Goal: Obtain resource: Download file/media

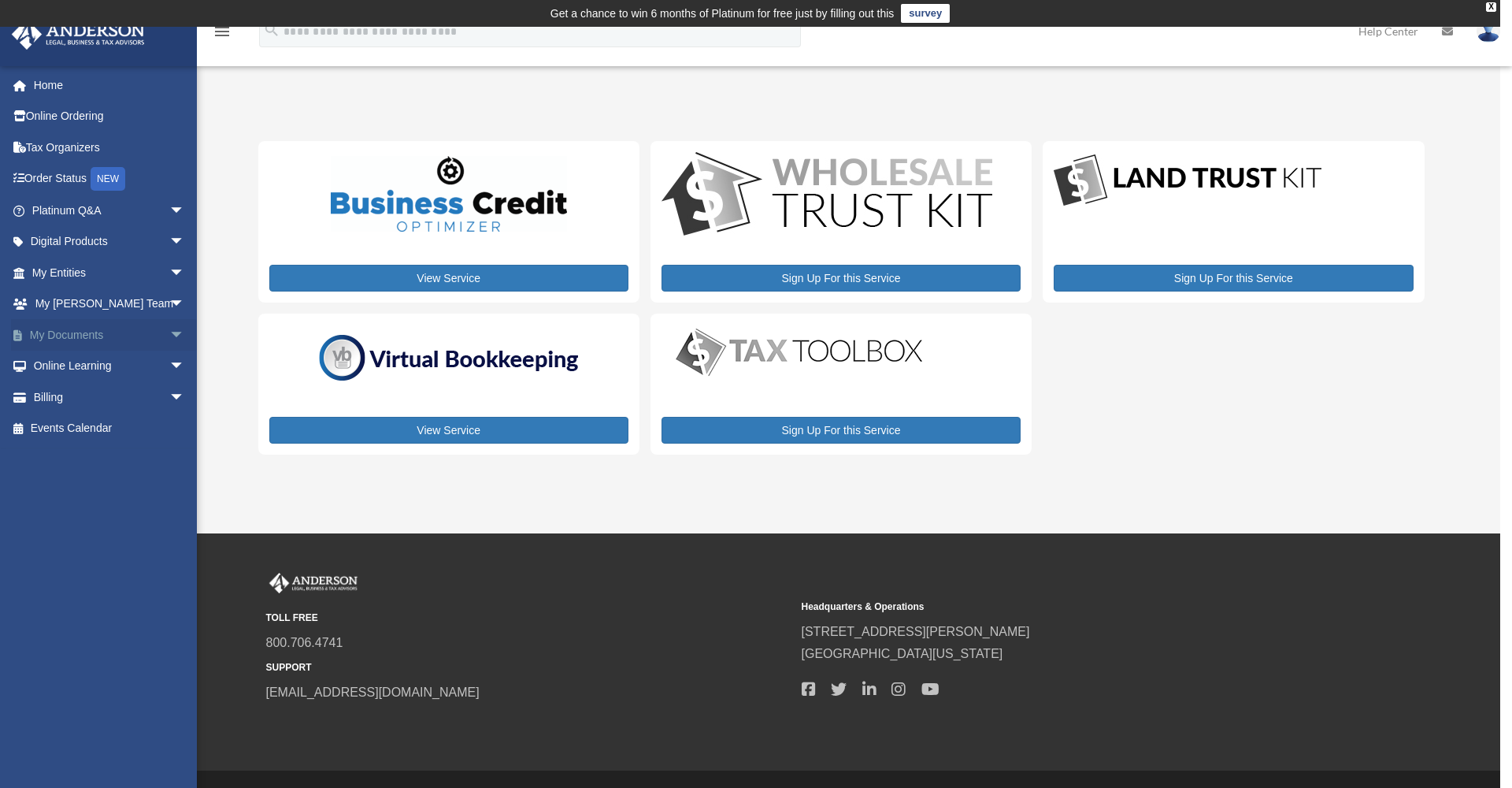
click at [169, 327] on span "arrow_drop_down" at bounding box center [184, 335] width 32 height 33
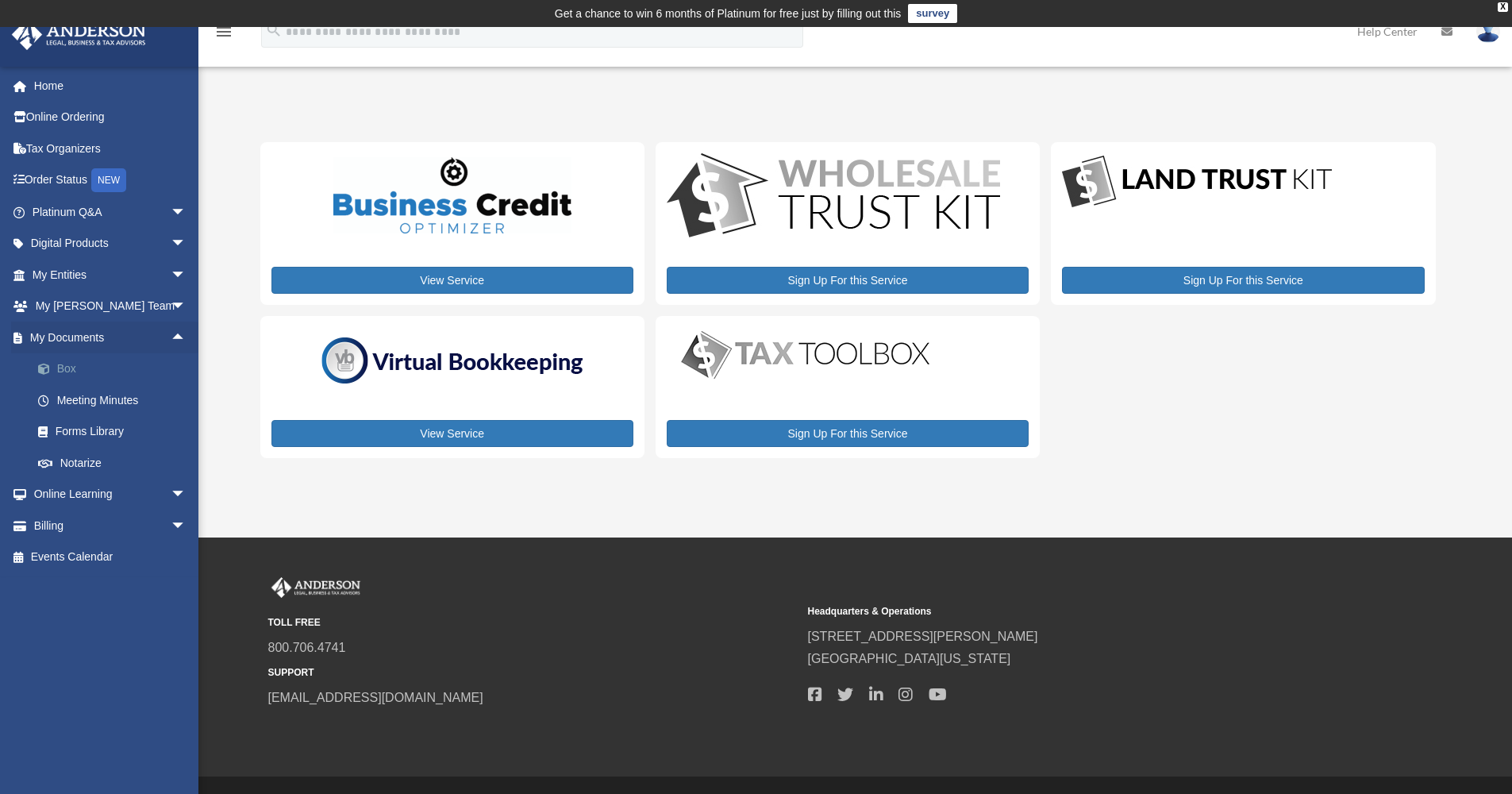
click at [75, 361] on link "Box" at bounding box center [115, 369] width 188 height 32
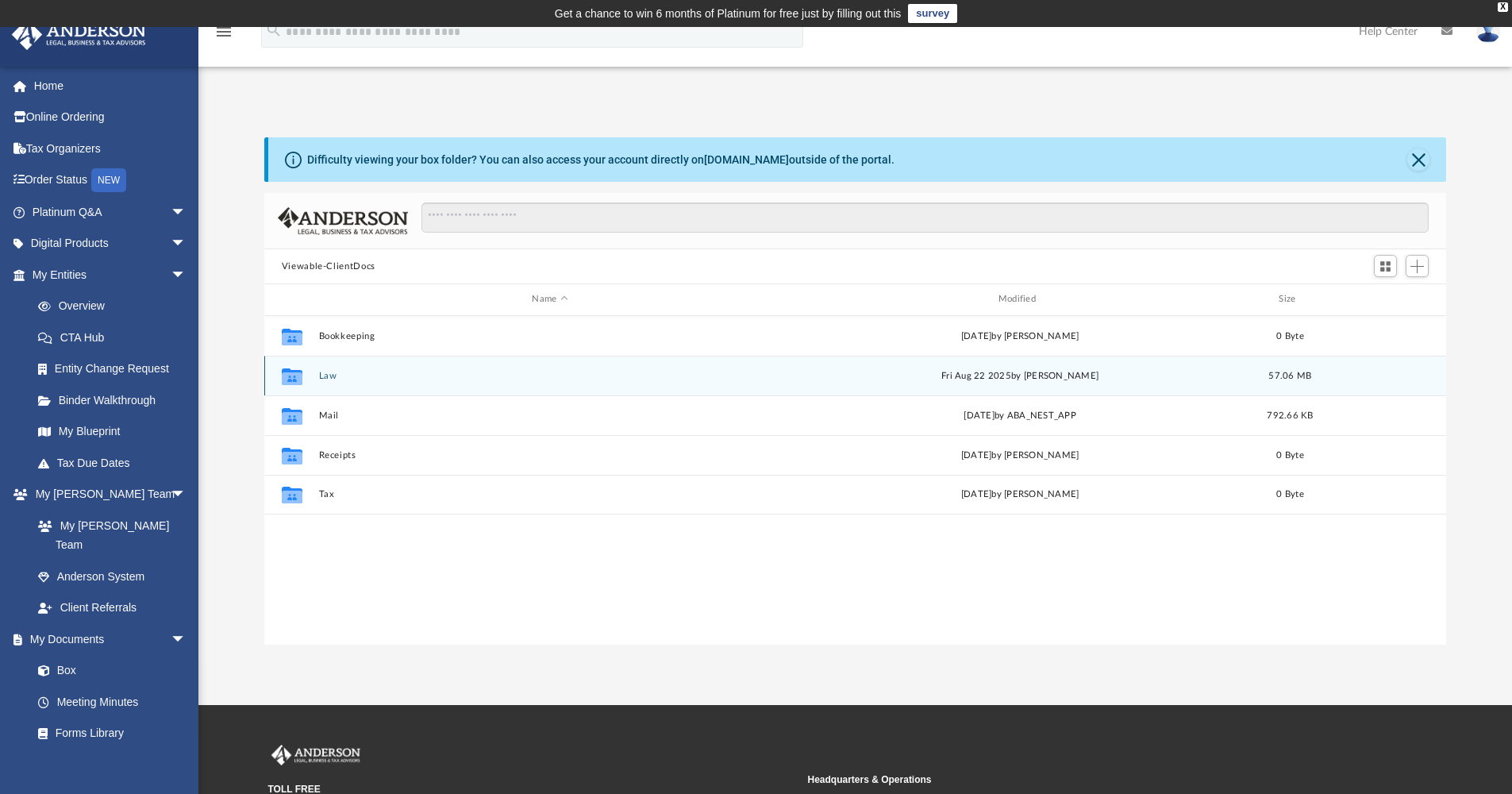
scroll to position [349, 1170]
click at [324, 377] on button "Law" at bounding box center [549, 375] width 462 height 10
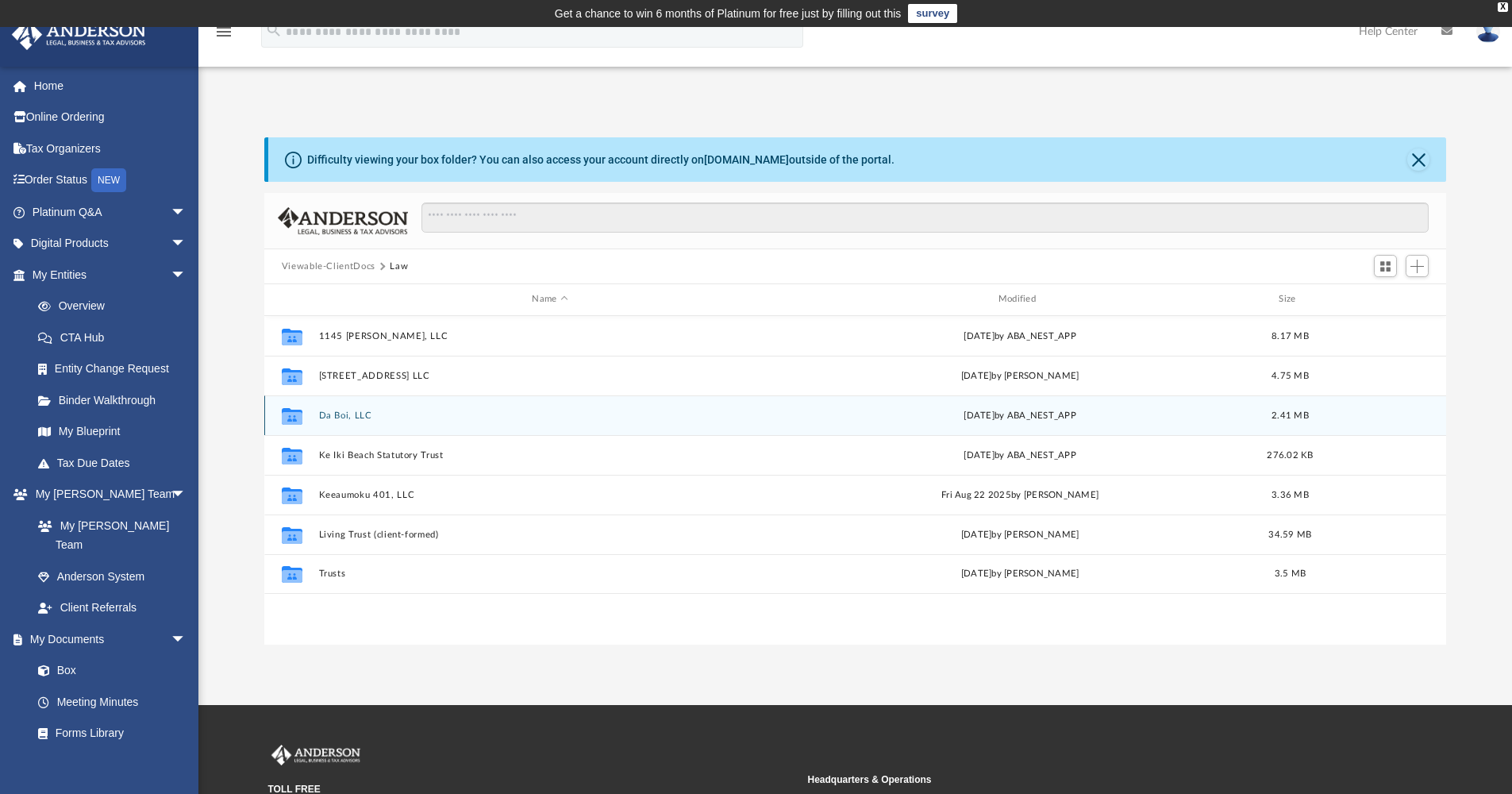
click at [343, 417] on button "Da Boi, LLC" at bounding box center [549, 415] width 462 height 10
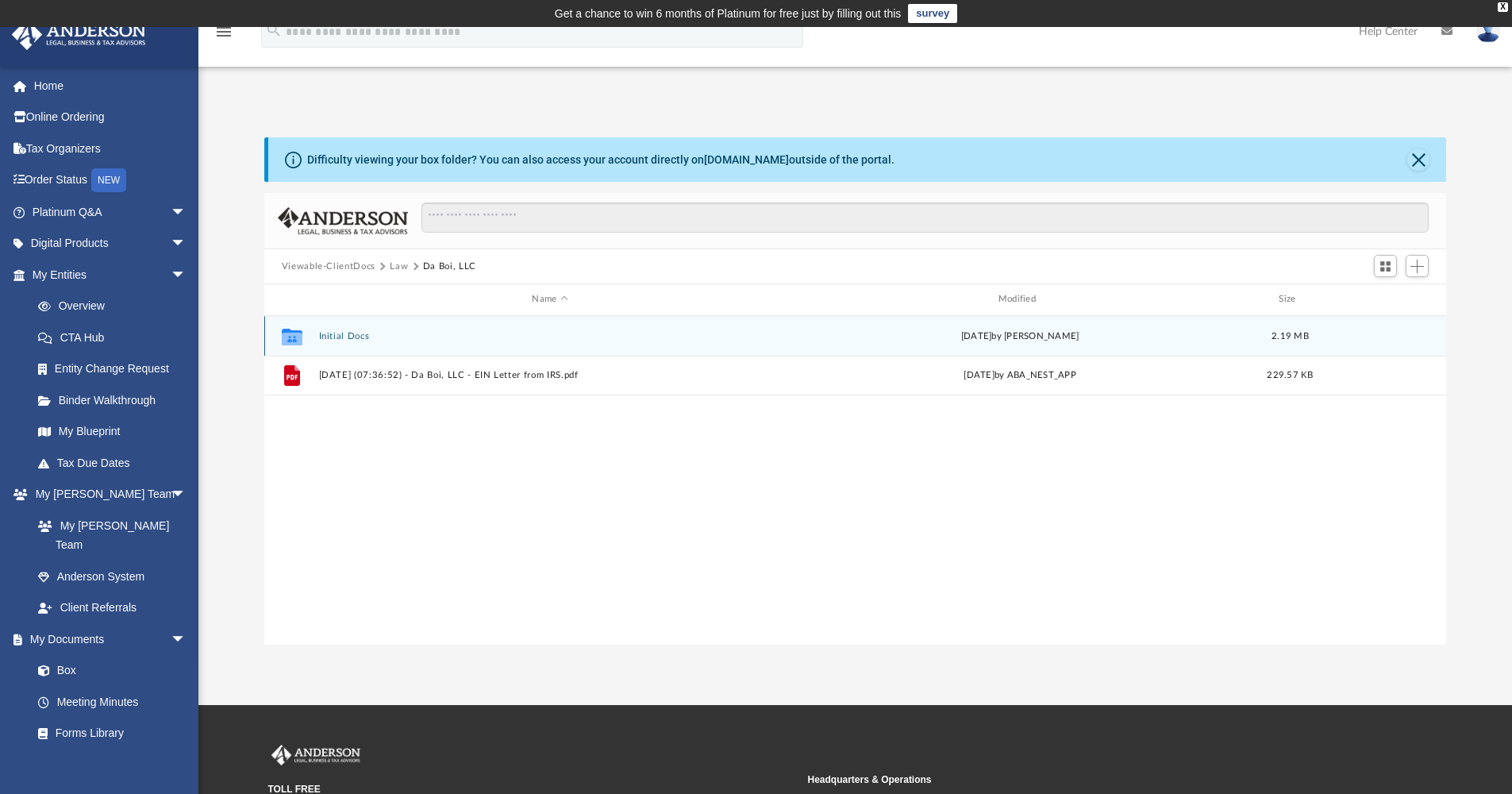
click at [347, 336] on button "Initial Docs" at bounding box center [549, 336] width 462 height 10
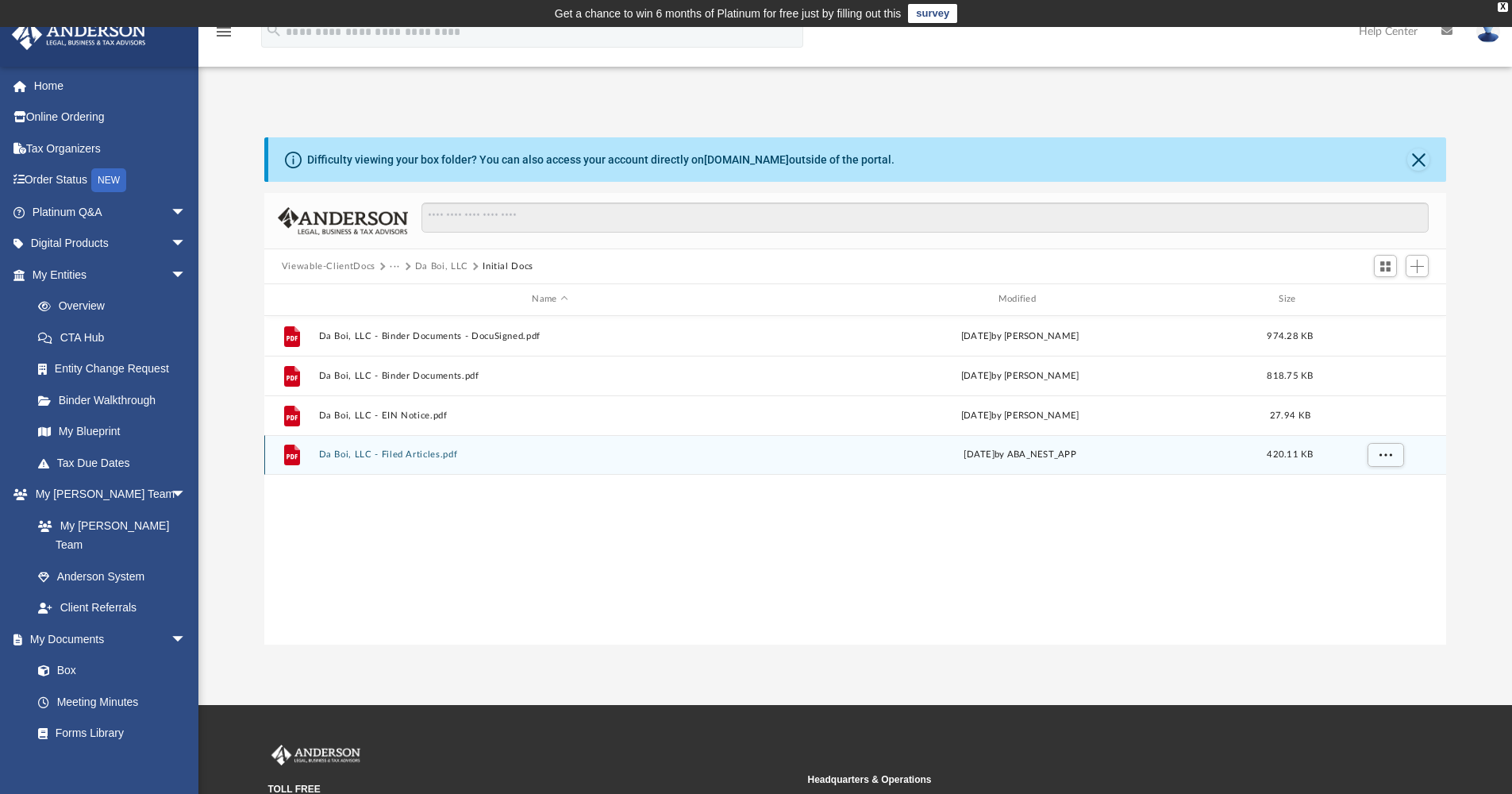
click at [422, 457] on button "Da Boi, LLC - Filed Articles.pdf" at bounding box center [549, 454] width 462 height 10
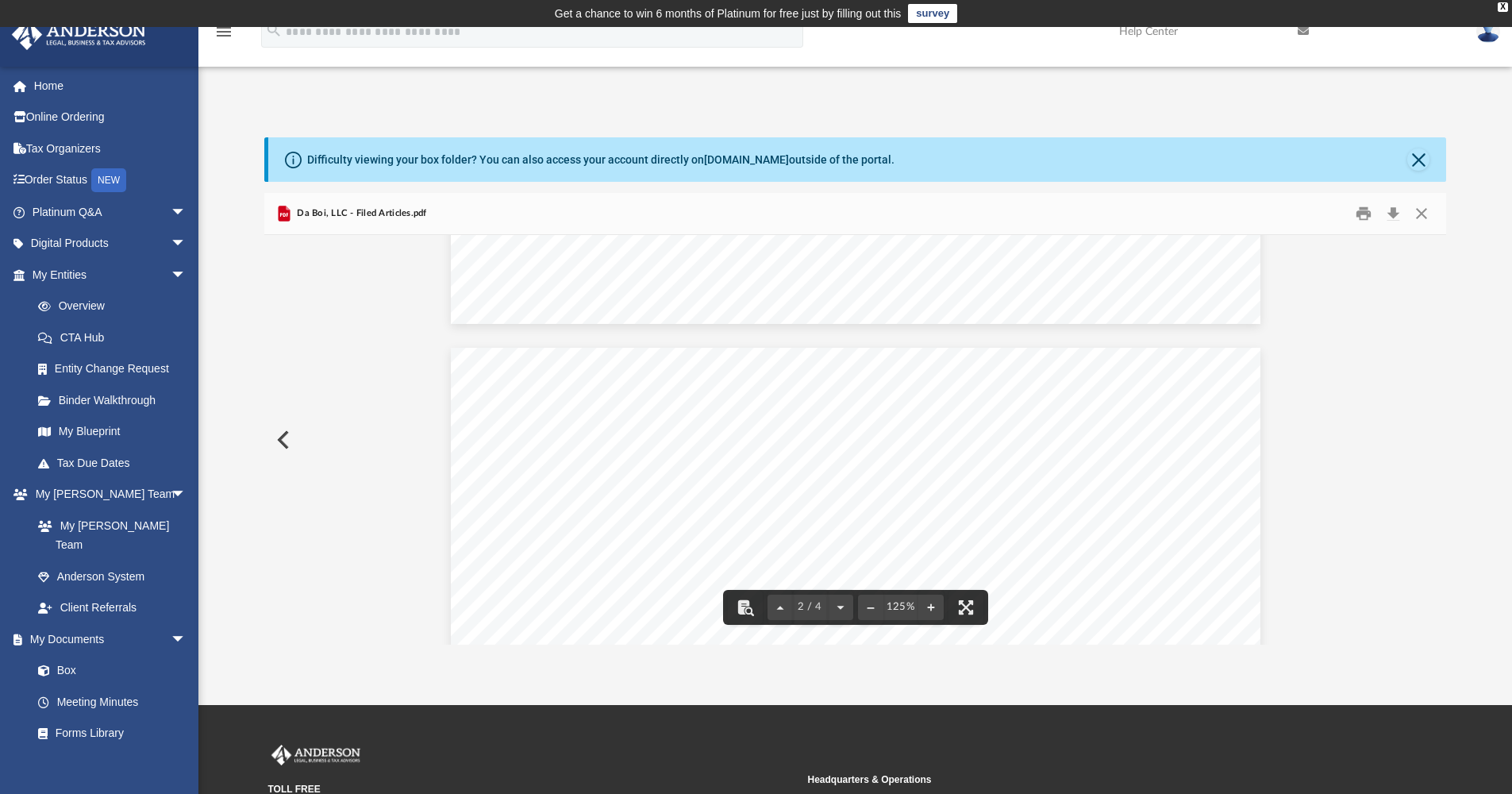
scroll to position [0, 0]
click at [1426, 215] on button "Close" at bounding box center [1421, 213] width 28 height 25
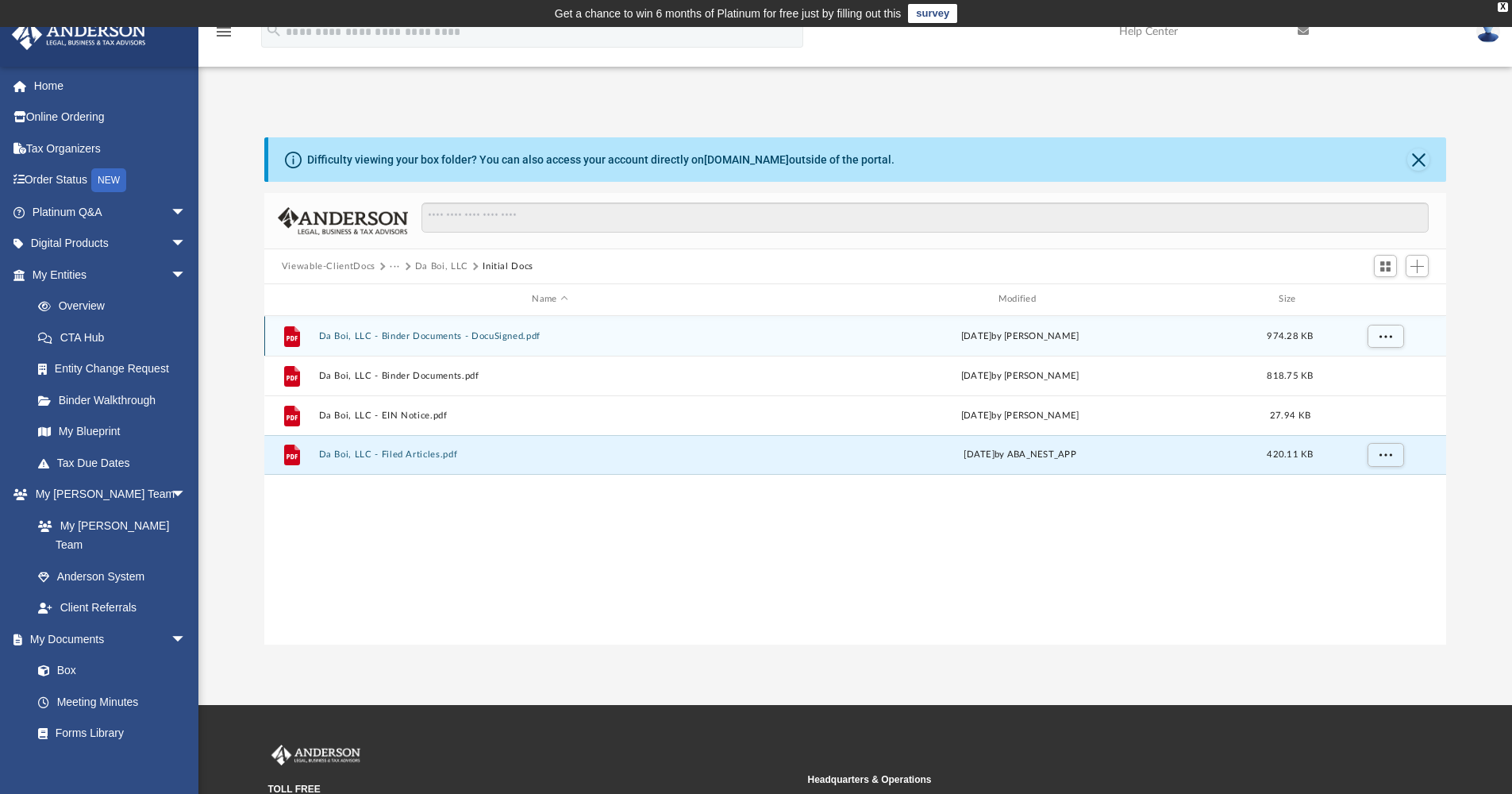
click at [434, 335] on button "Da Boi, LLC - Binder Documents - DocuSigned.pdf" at bounding box center [549, 336] width 462 height 10
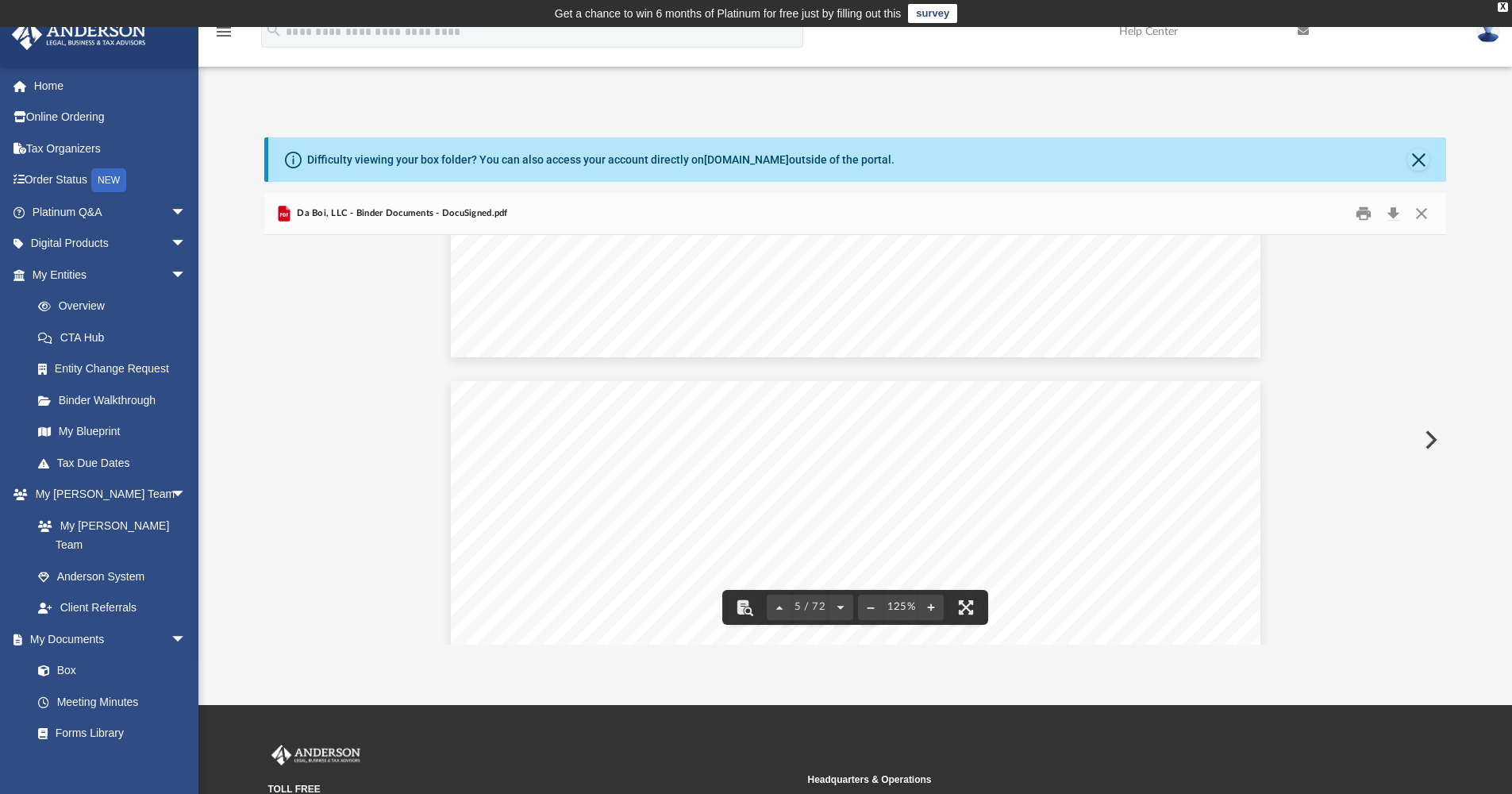
scroll to position [4261, 0]
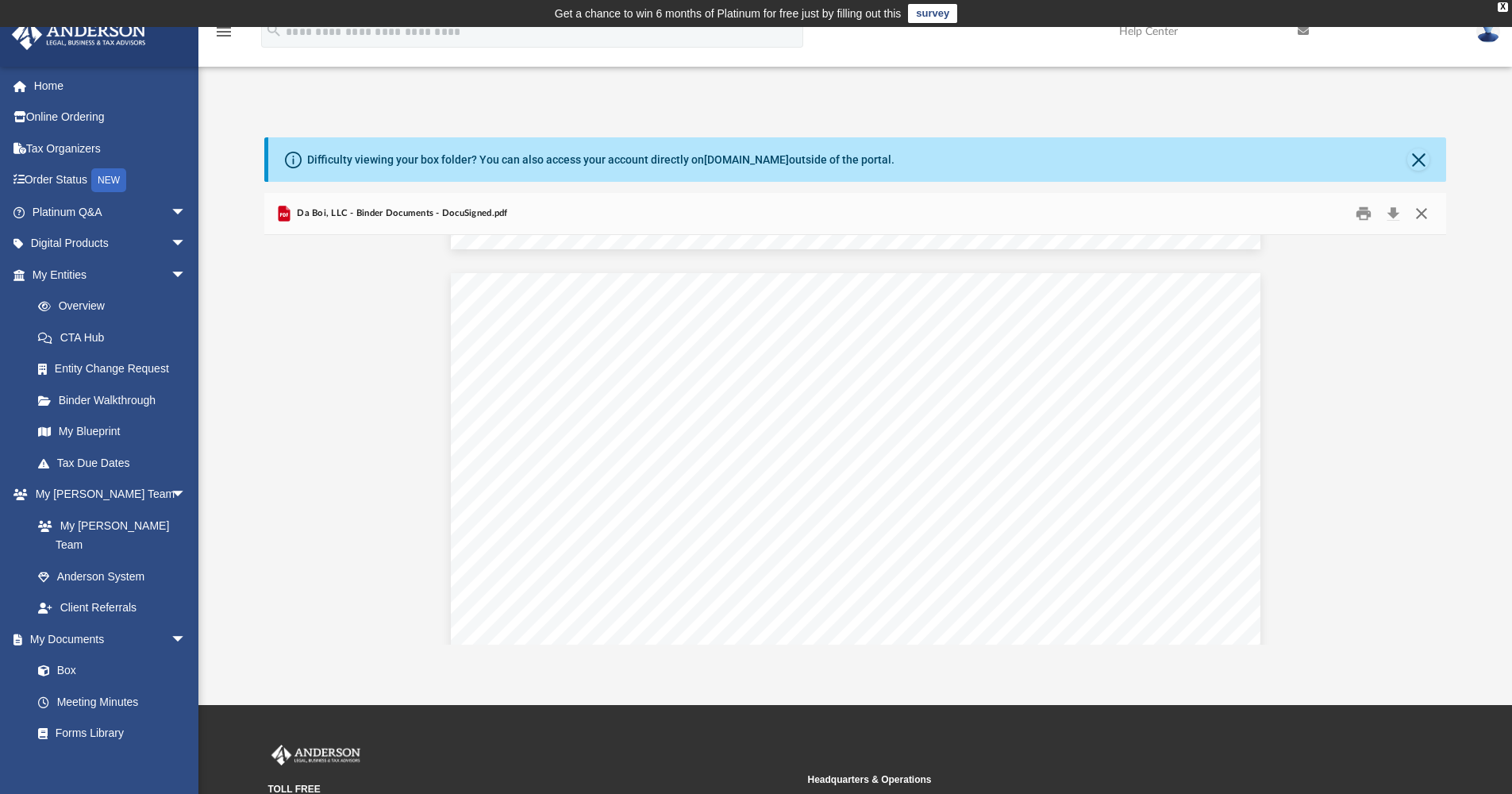
click at [1422, 212] on button "Close" at bounding box center [1421, 213] width 28 height 25
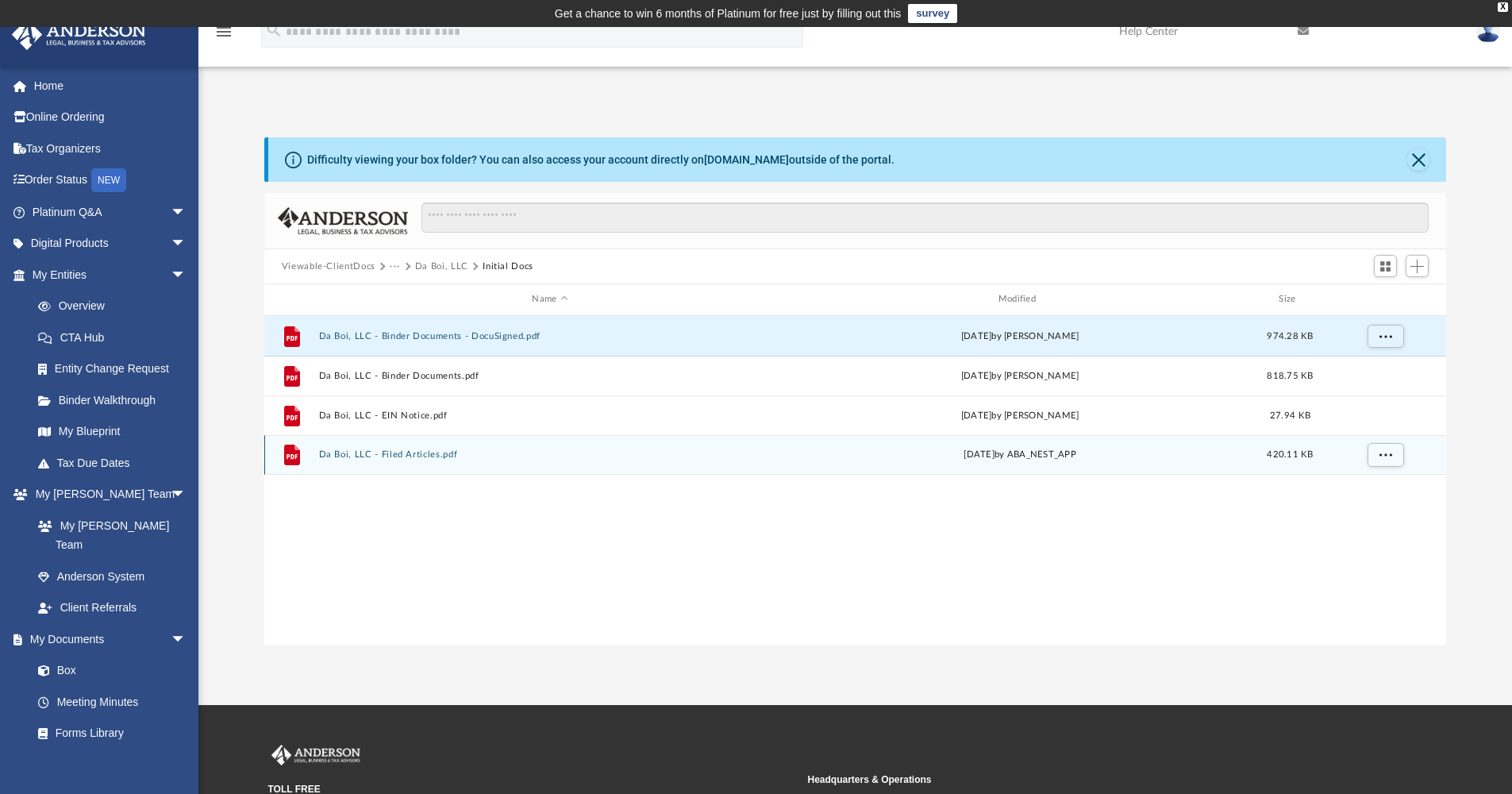
click at [439, 456] on button "Da Boi, LLC - Filed Articles.pdf" at bounding box center [549, 454] width 462 height 10
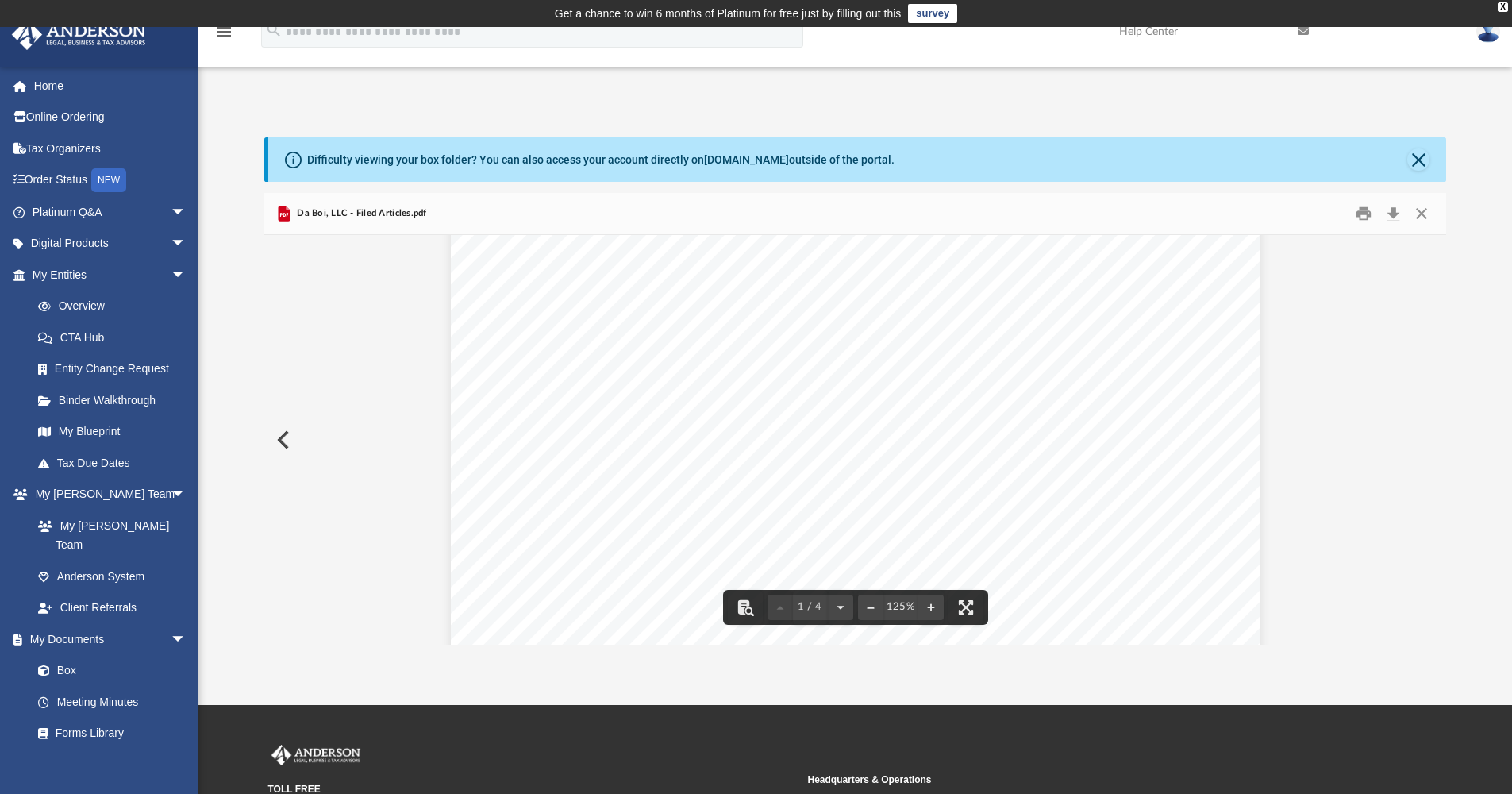
scroll to position [0, 0]
click at [1422, 212] on button "Close" at bounding box center [1421, 213] width 28 height 25
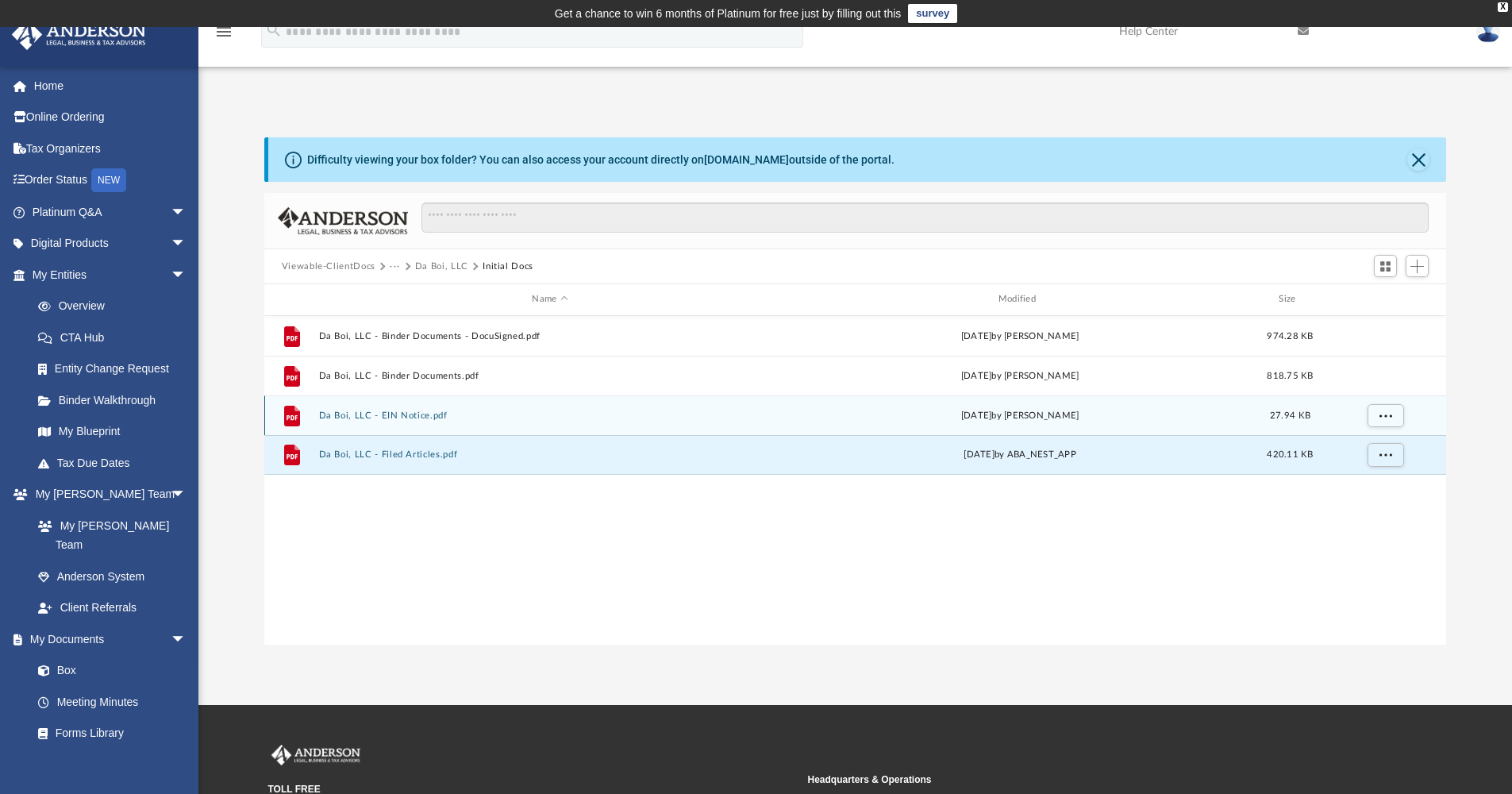
click at [650, 420] on button "Da Boi, LLC - EIN Notice.pdf" at bounding box center [549, 415] width 462 height 10
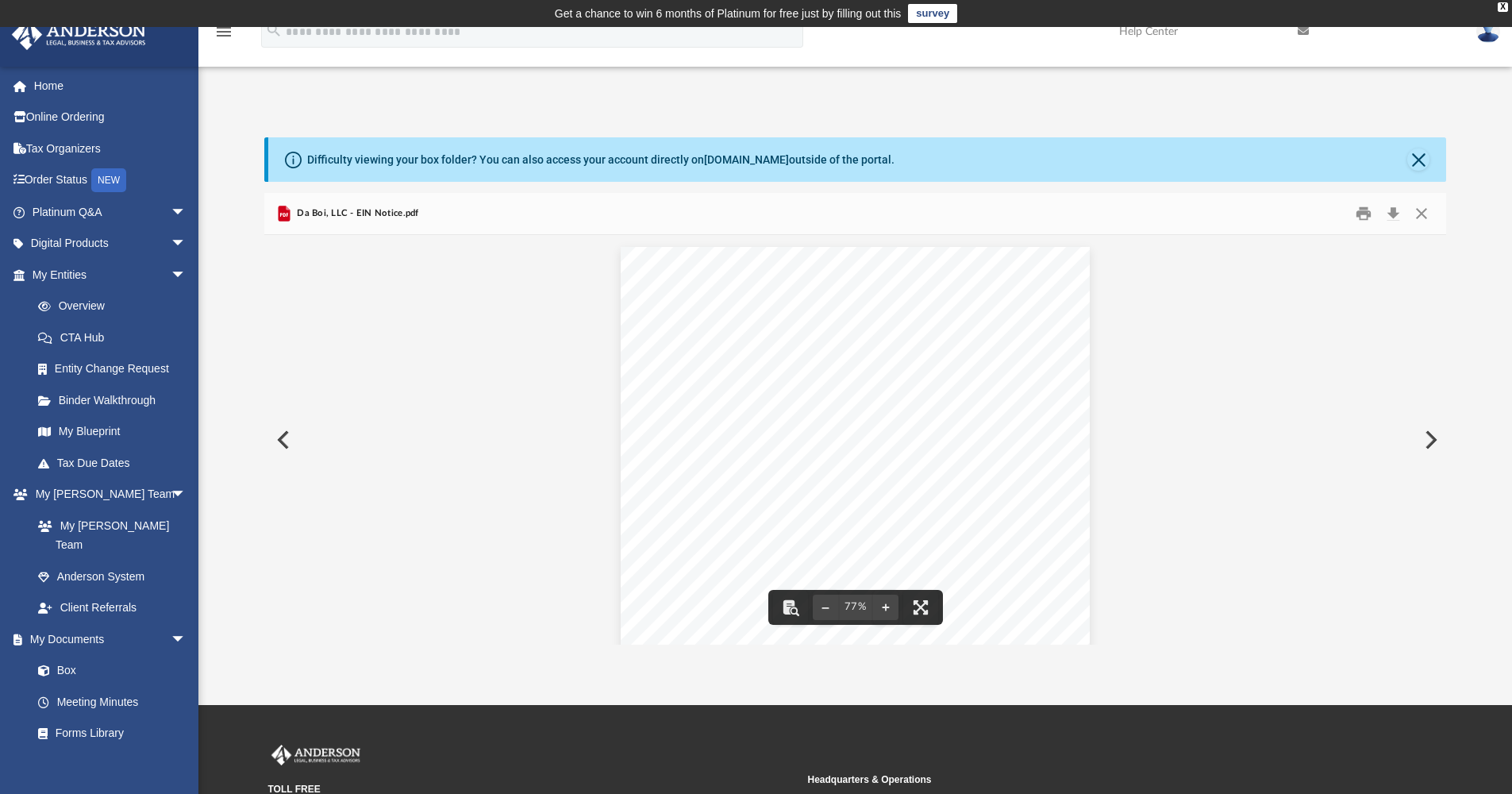
click at [1430, 432] on button "Preview" at bounding box center [1430, 440] width 35 height 45
click at [1423, 212] on button "Close" at bounding box center [1421, 213] width 28 height 25
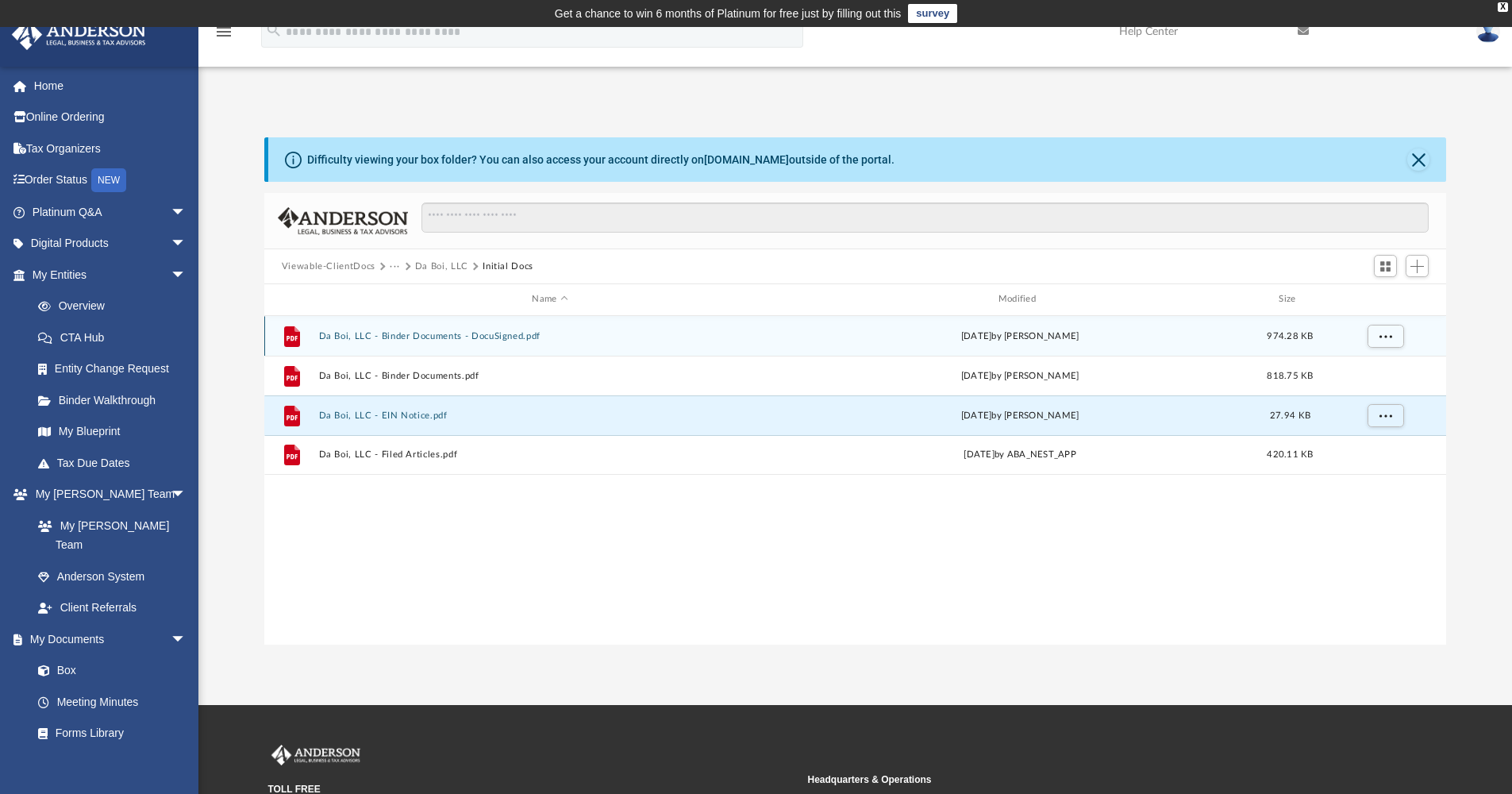
click at [450, 332] on button "Da Boi, LLC - Binder Documents - DocuSigned.pdf" at bounding box center [549, 336] width 462 height 10
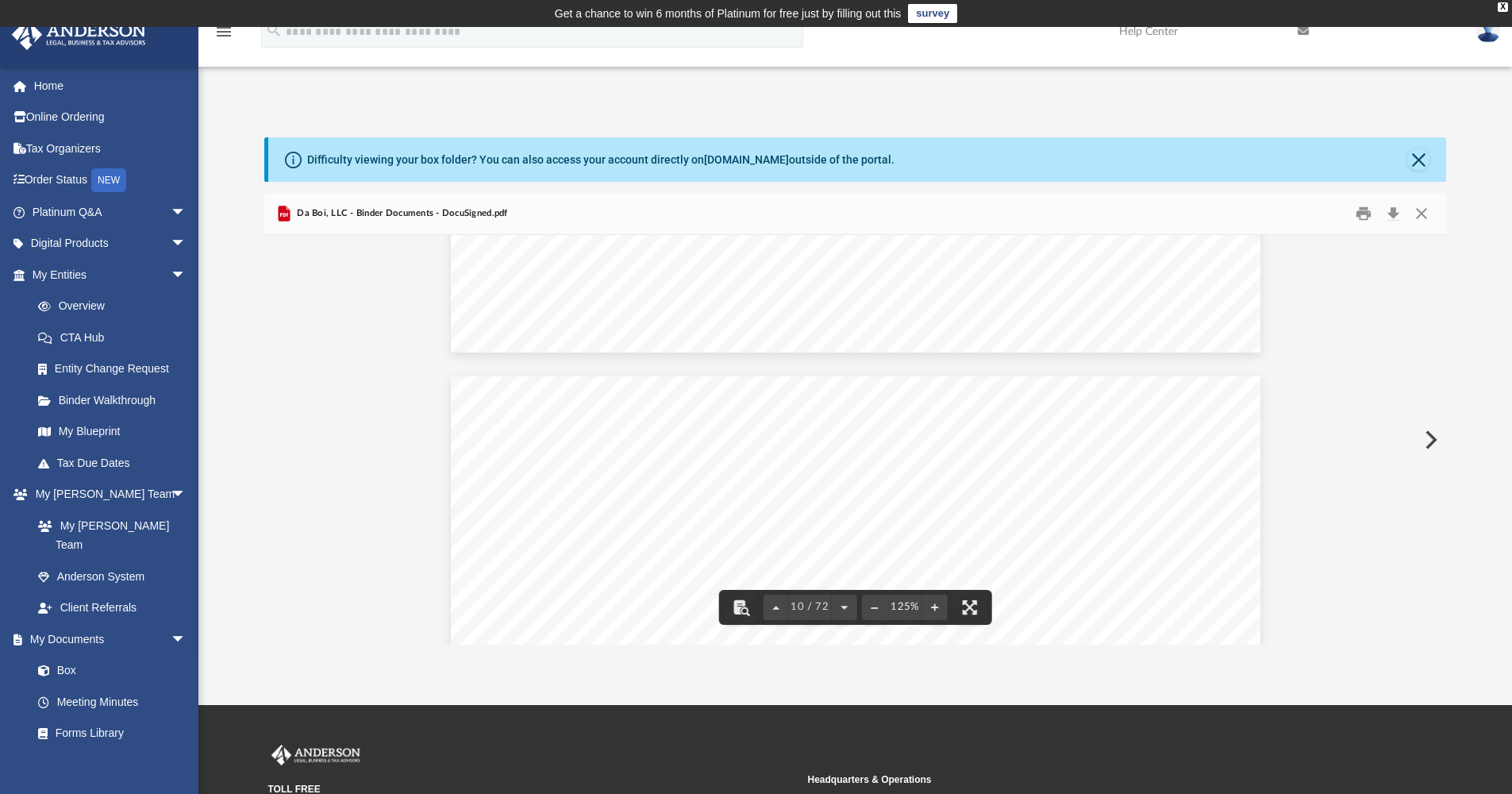
scroll to position [9206, 0]
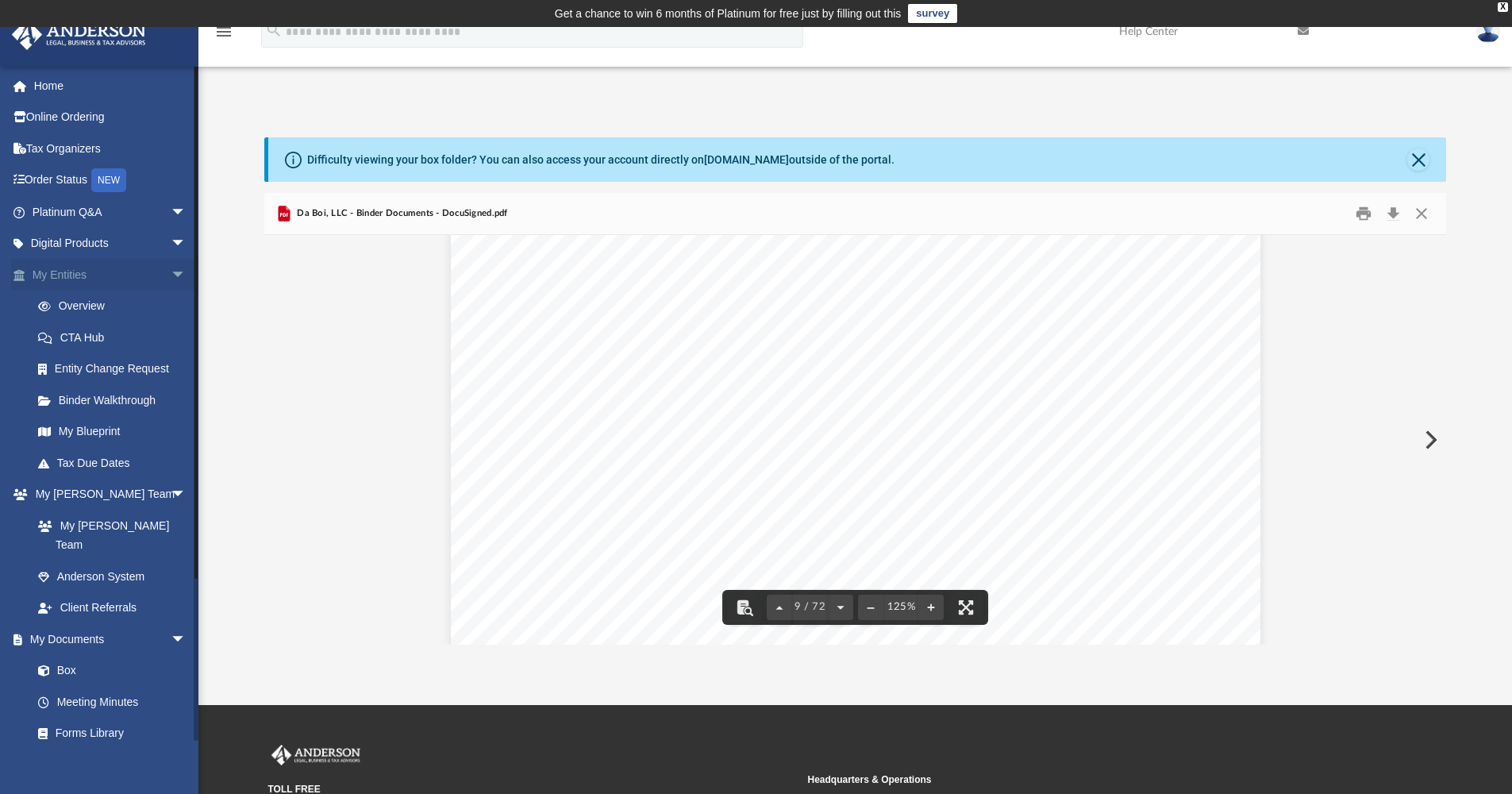
click at [170, 271] on span "arrow_drop_down" at bounding box center [186, 276] width 32 height 33
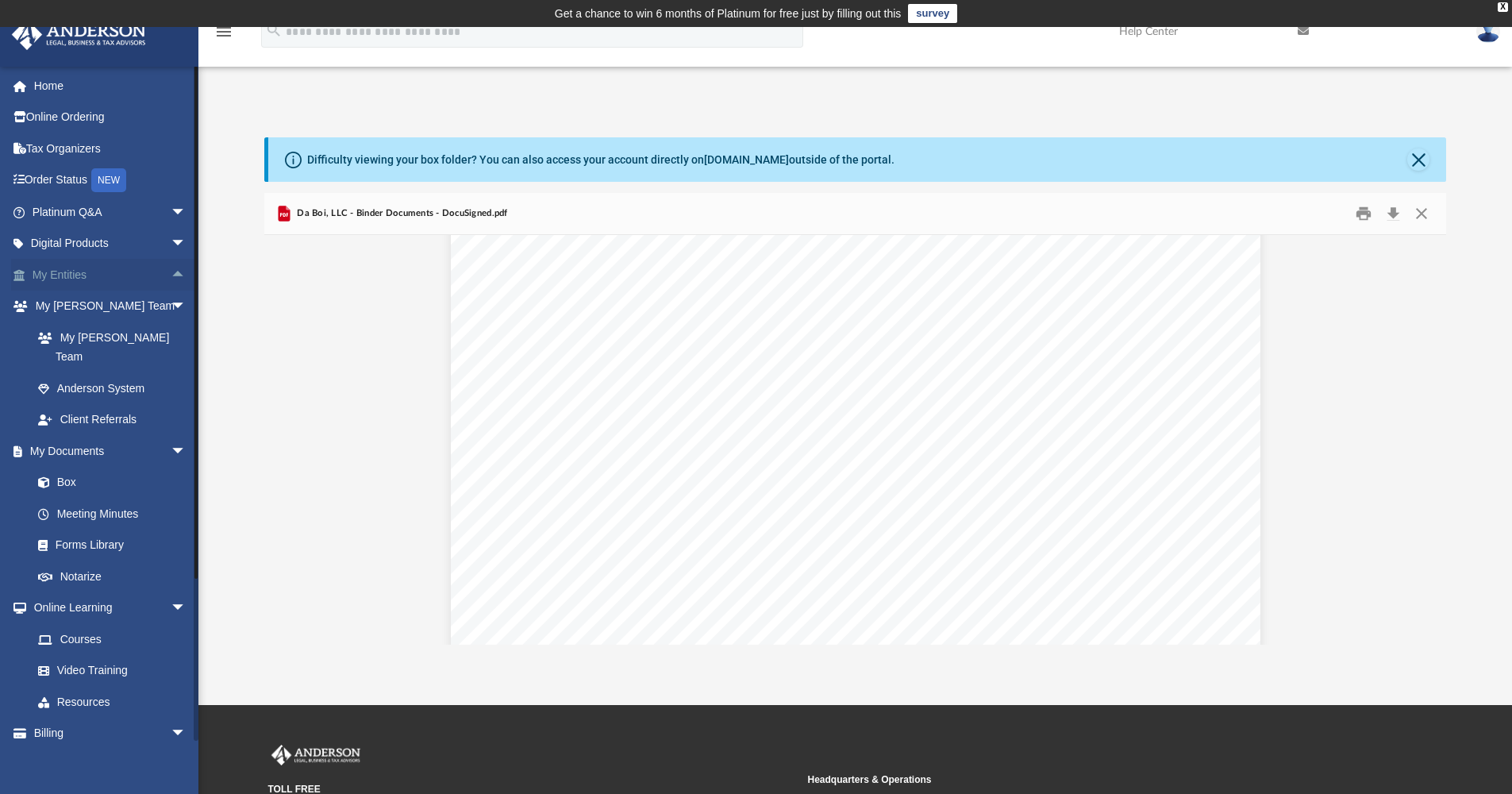
click at [170, 271] on span "arrow_drop_up" at bounding box center [186, 276] width 32 height 33
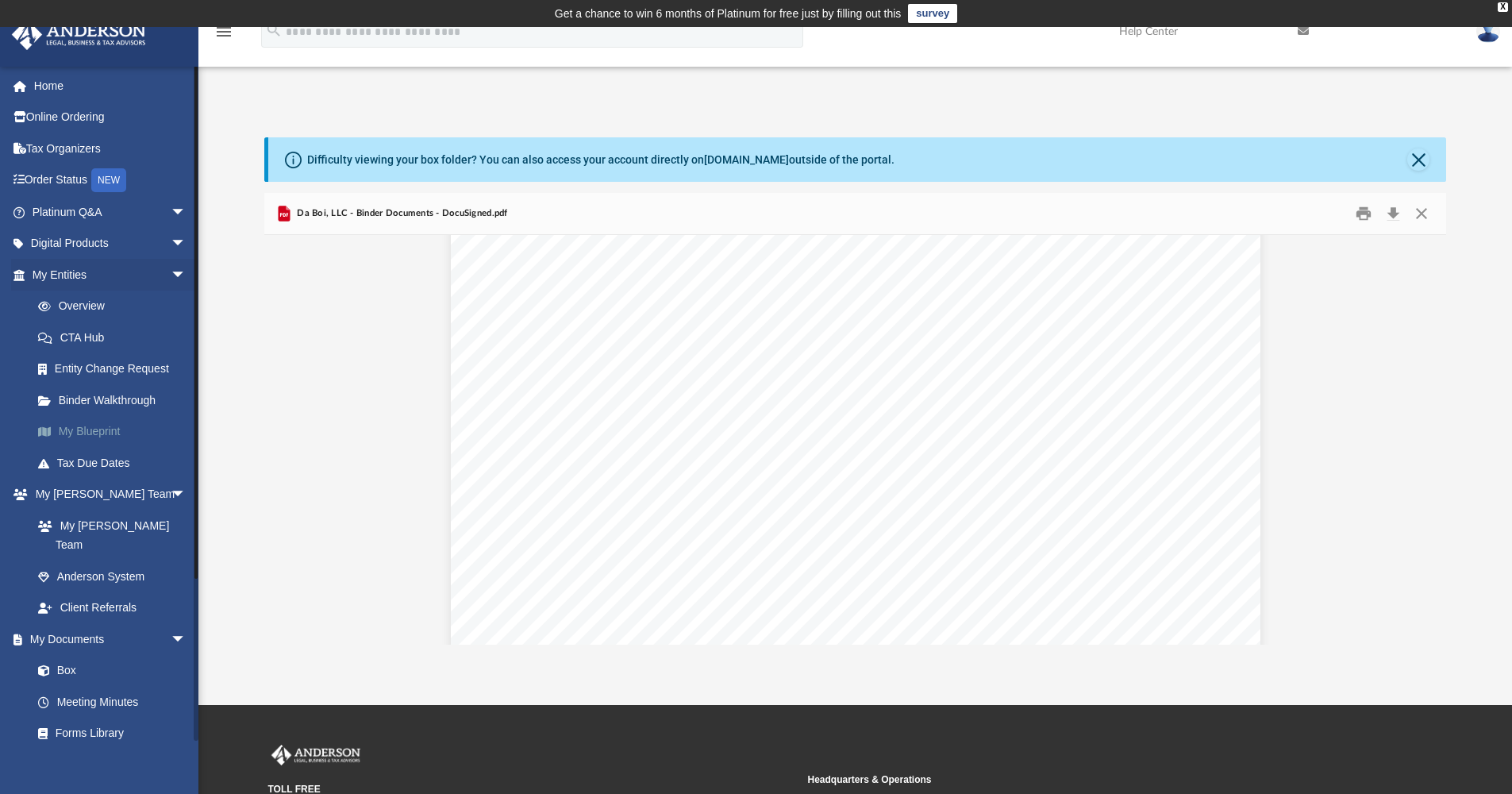
click at [91, 425] on link "My Blueprint" at bounding box center [115, 431] width 188 height 32
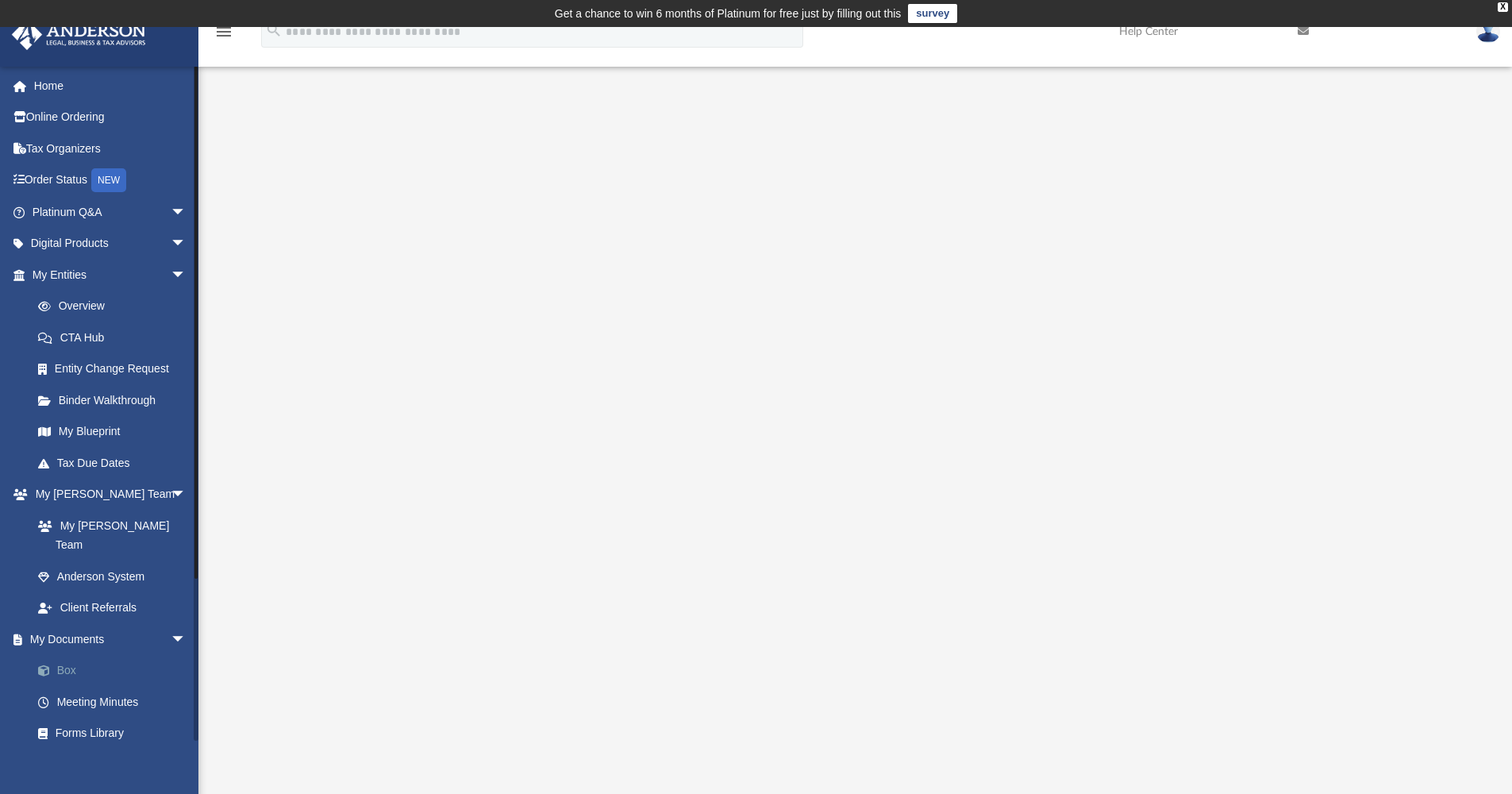
click at [74, 655] on link "Box" at bounding box center [115, 670] width 188 height 32
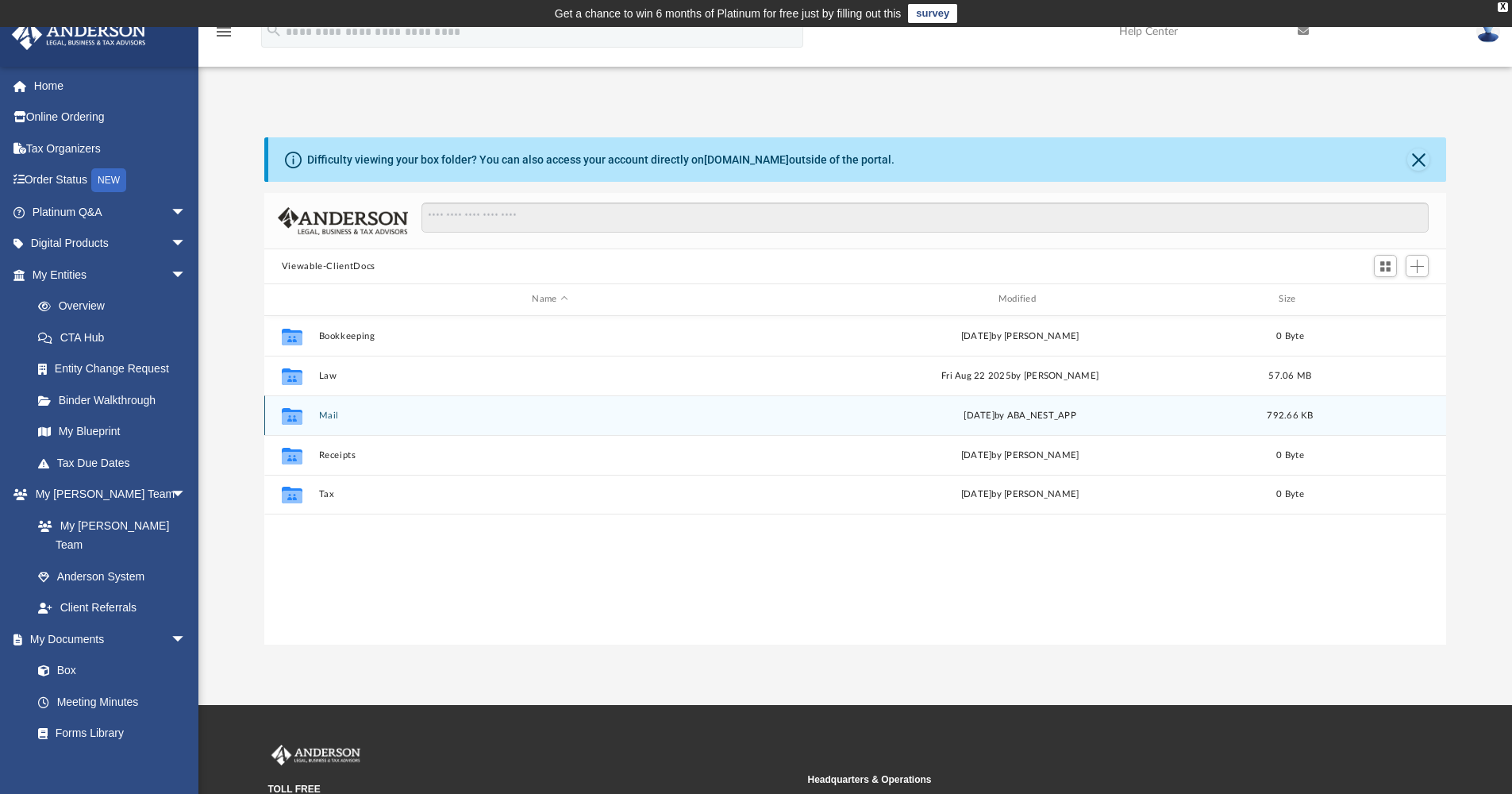
scroll to position [349, 1170]
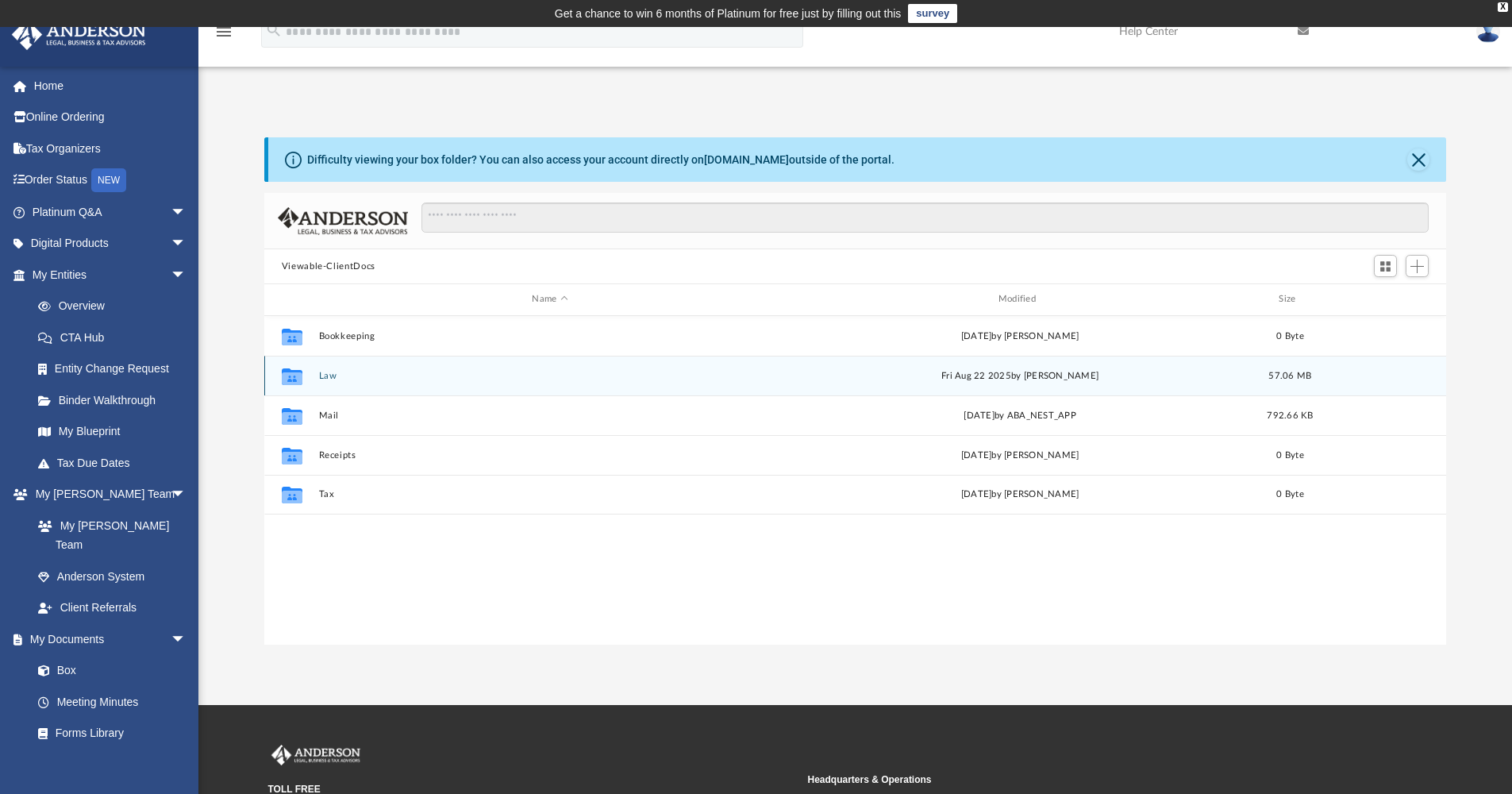
click at [680, 382] on div "Collaborated Folder Law Fri Aug 22 2025 by Marielle Palivino 57.06 MB" at bounding box center [856, 375] width 1183 height 39
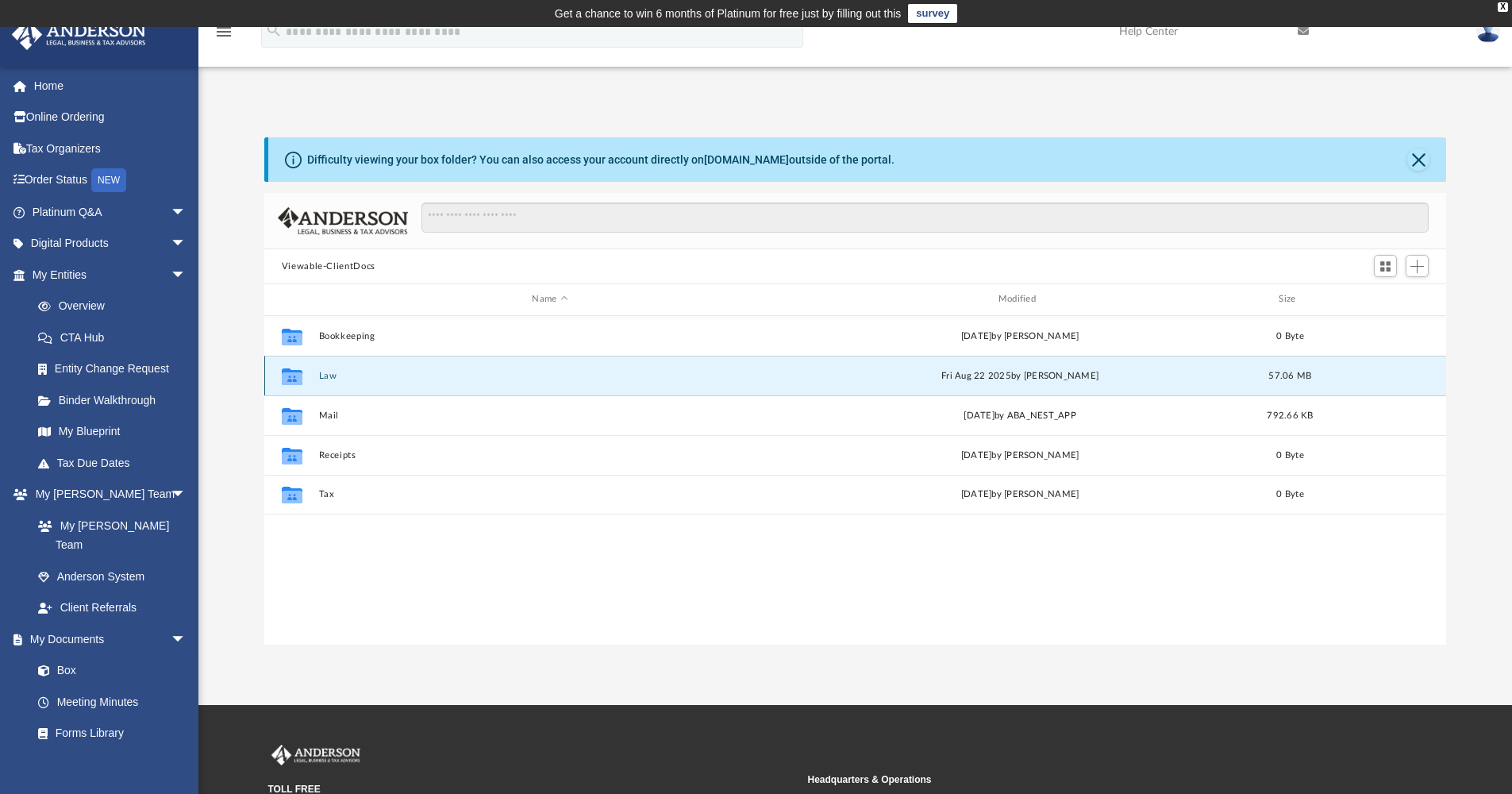
click at [293, 377] on icon "grid" at bounding box center [292, 378] width 21 height 13
click at [694, 371] on button "Law" at bounding box center [549, 375] width 462 height 10
click at [695, 371] on button "Law" at bounding box center [549, 375] width 462 height 10
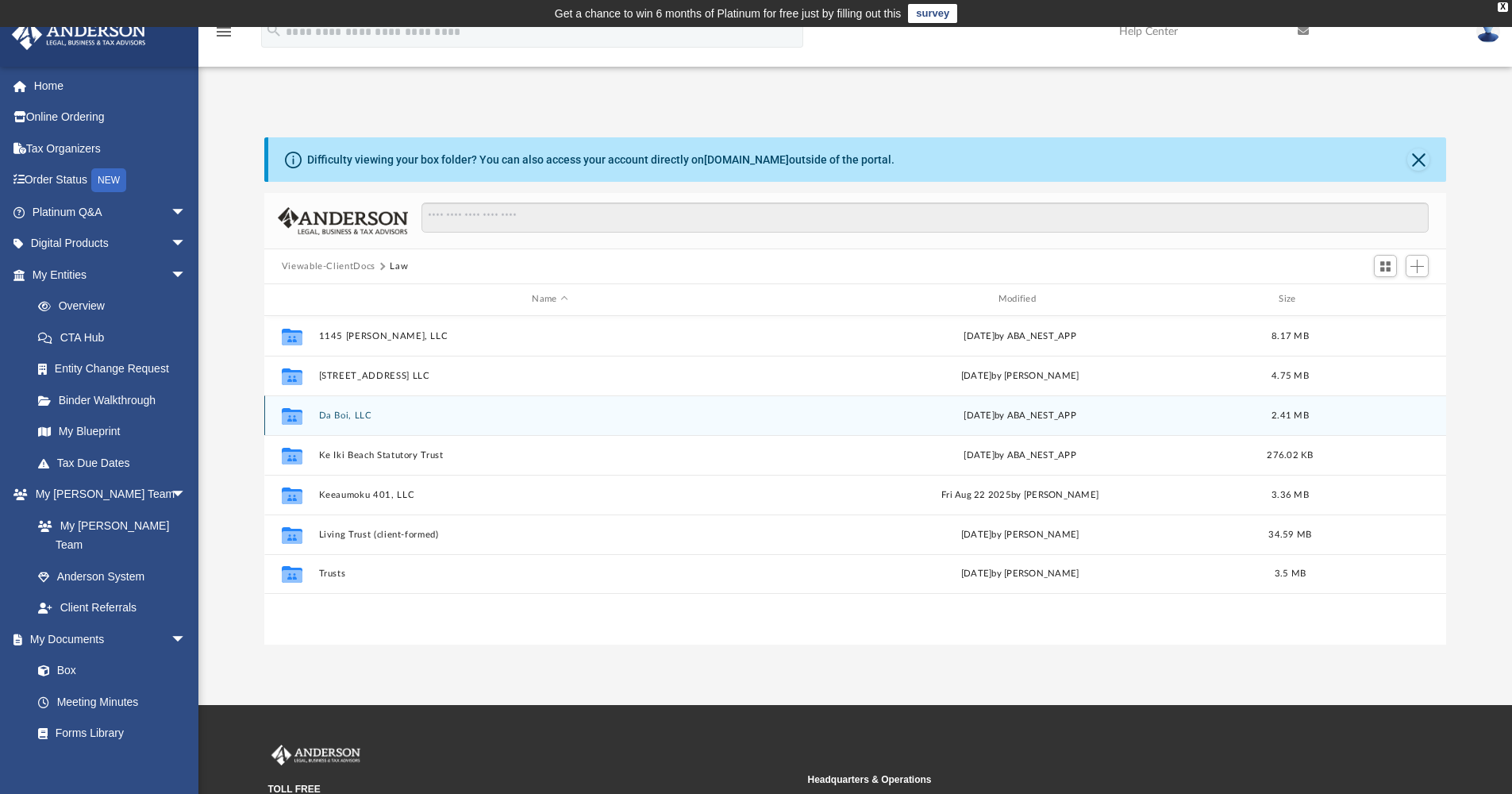
click at [441, 416] on button "Da Boi, LLC" at bounding box center [549, 415] width 462 height 10
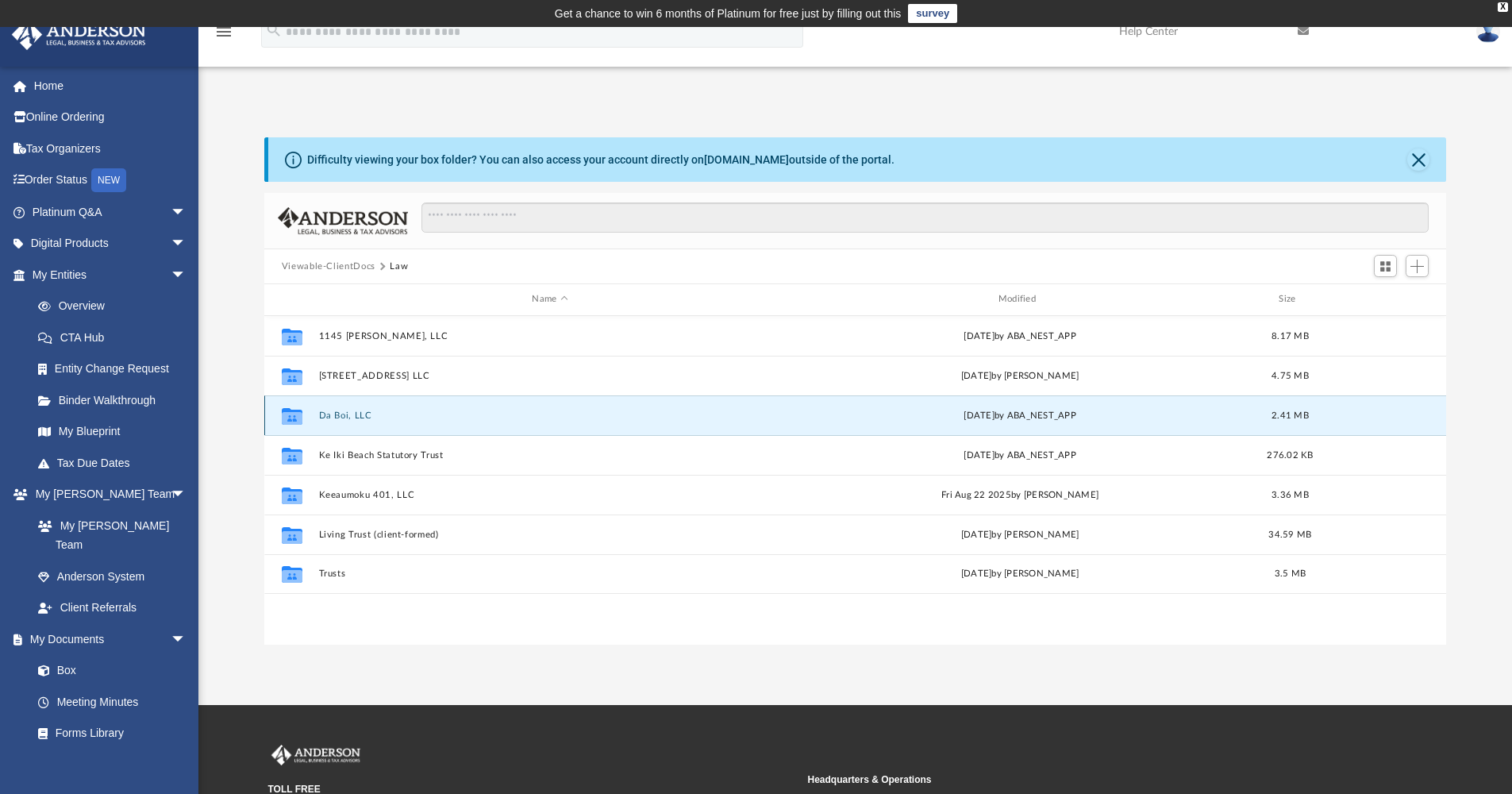
click at [441, 416] on button "Da Boi, LLC" at bounding box center [549, 415] width 462 height 10
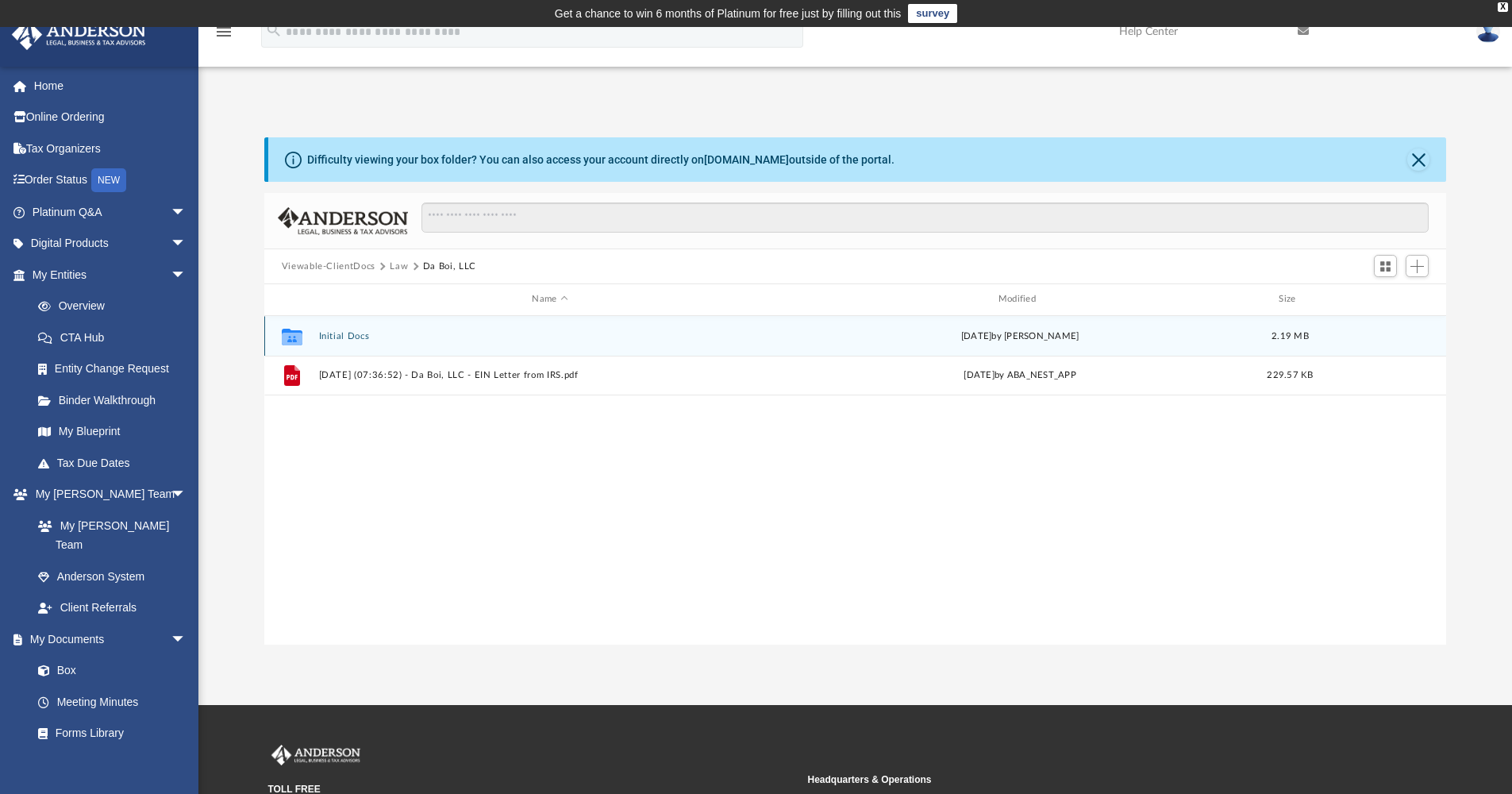
click at [560, 343] on div "Collaborated Folder Initial Docs Sun Aug 3 2025 by Brandi Williamson 2.19 MB" at bounding box center [856, 335] width 1183 height 39
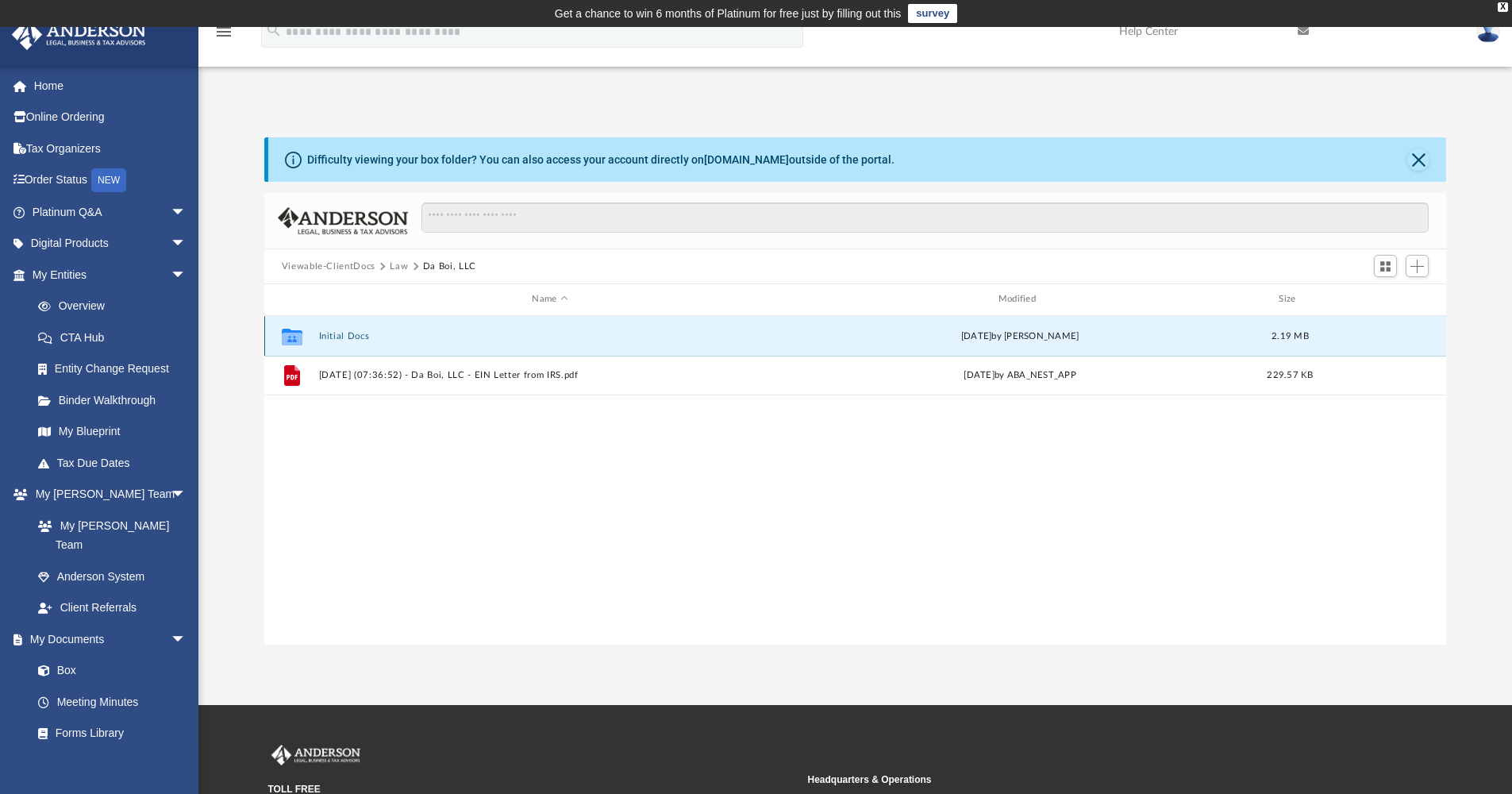
click at [560, 343] on div "Collaborated Folder Initial Docs Sun Aug 3 2025 by Brandi Williamson 2.19 MB" at bounding box center [856, 335] width 1183 height 39
click at [337, 335] on button "Initial Docs" at bounding box center [549, 336] width 462 height 10
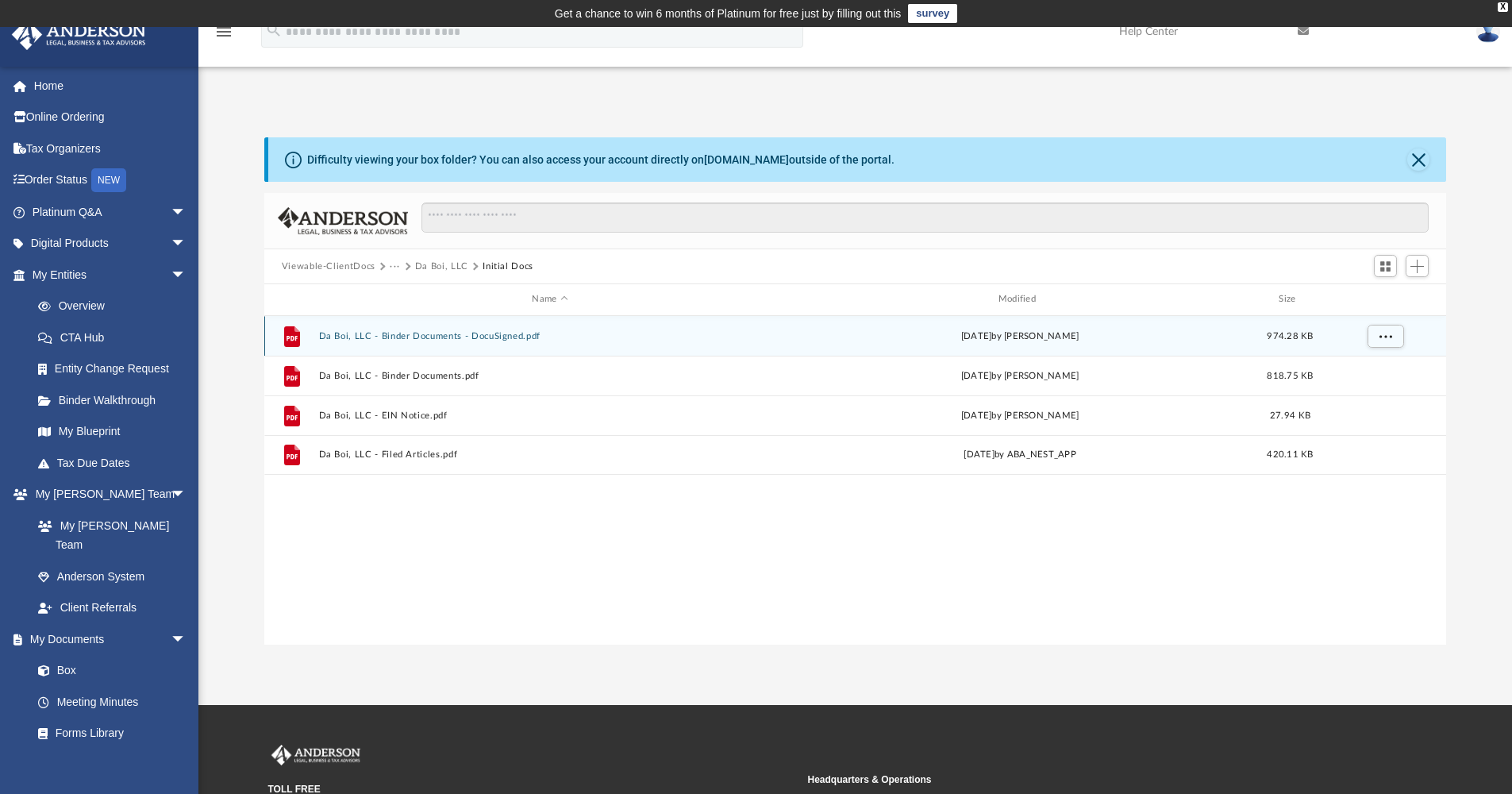
click at [810, 335] on div "Sun Aug 3 2025 by Brandi Williamson" at bounding box center [1019, 336] width 462 height 15
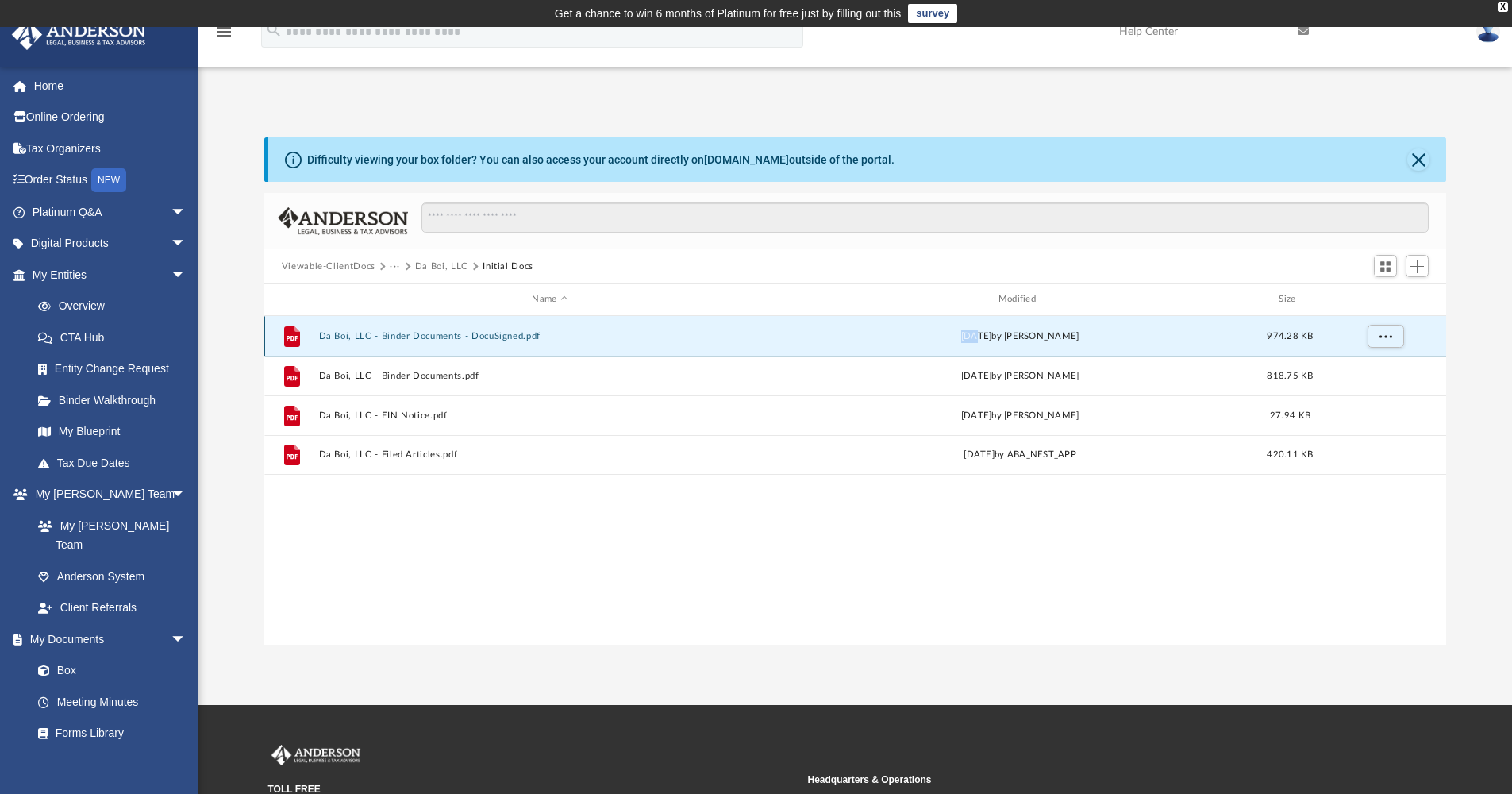
click at [810, 335] on div "Sun Aug 3 2025 by Brandi Williamson" at bounding box center [1019, 336] width 462 height 15
click at [669, 343] on div "File Da Boi, LLC - Binder Documents - DocuSigned.pdf Sun Aug 3 2025 by Brandi W…" at bounding box center [856, 335] width 1183 height 39
click at [452, 334] on button "Da Boi, LLC - Binder Documents - DocuSigned.pdf" at bounding box center [549, 336] width 462 height 10
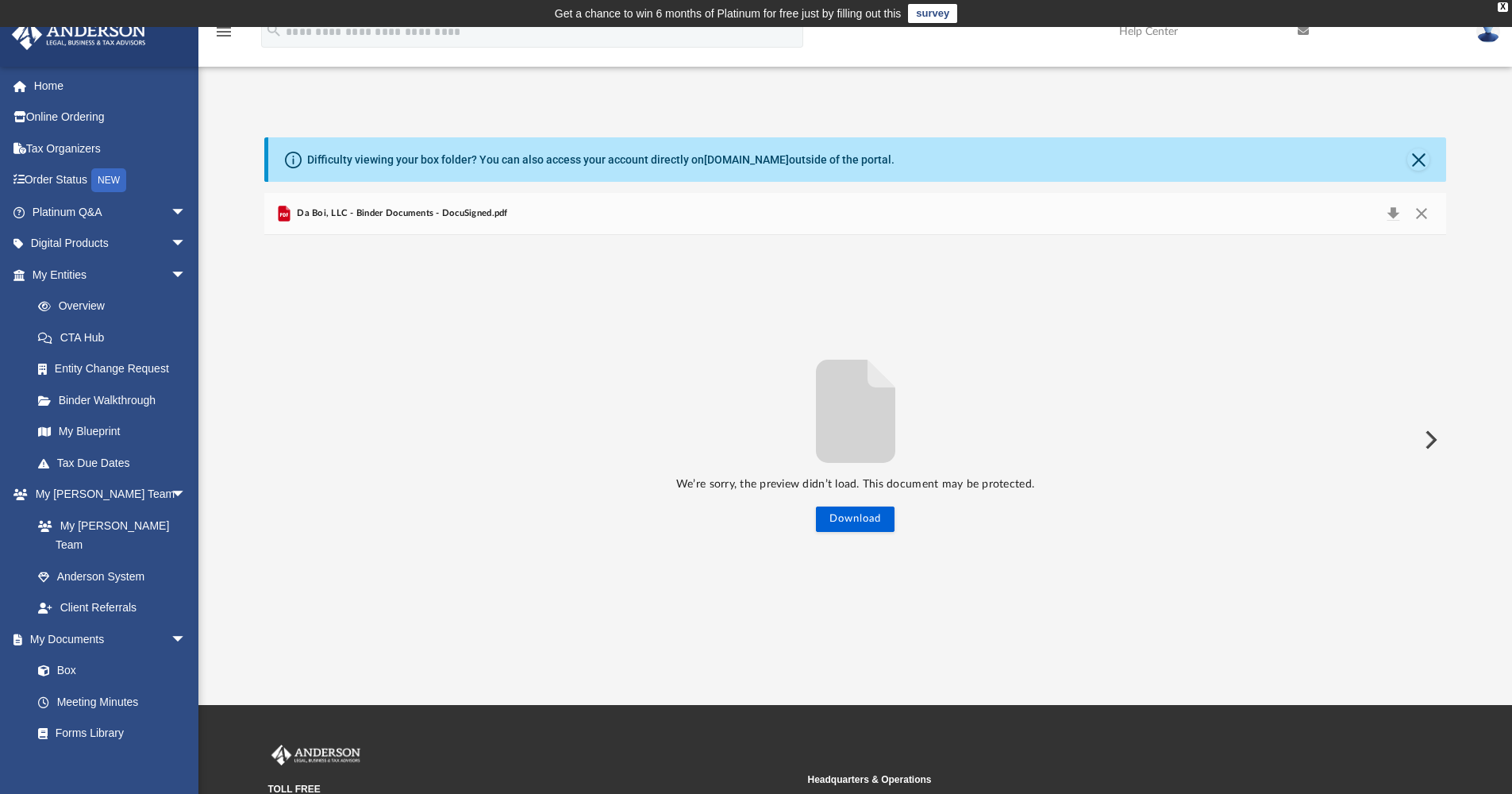
click at [425, 218] on span "Da Boi, LLC - Binder Documents - DocuSigned.pdf" at bounding box center [401, 213] width 214 height 15
click at [1427, 216] on button "Close" at bounding box center [1421, 213] width 28 height 22
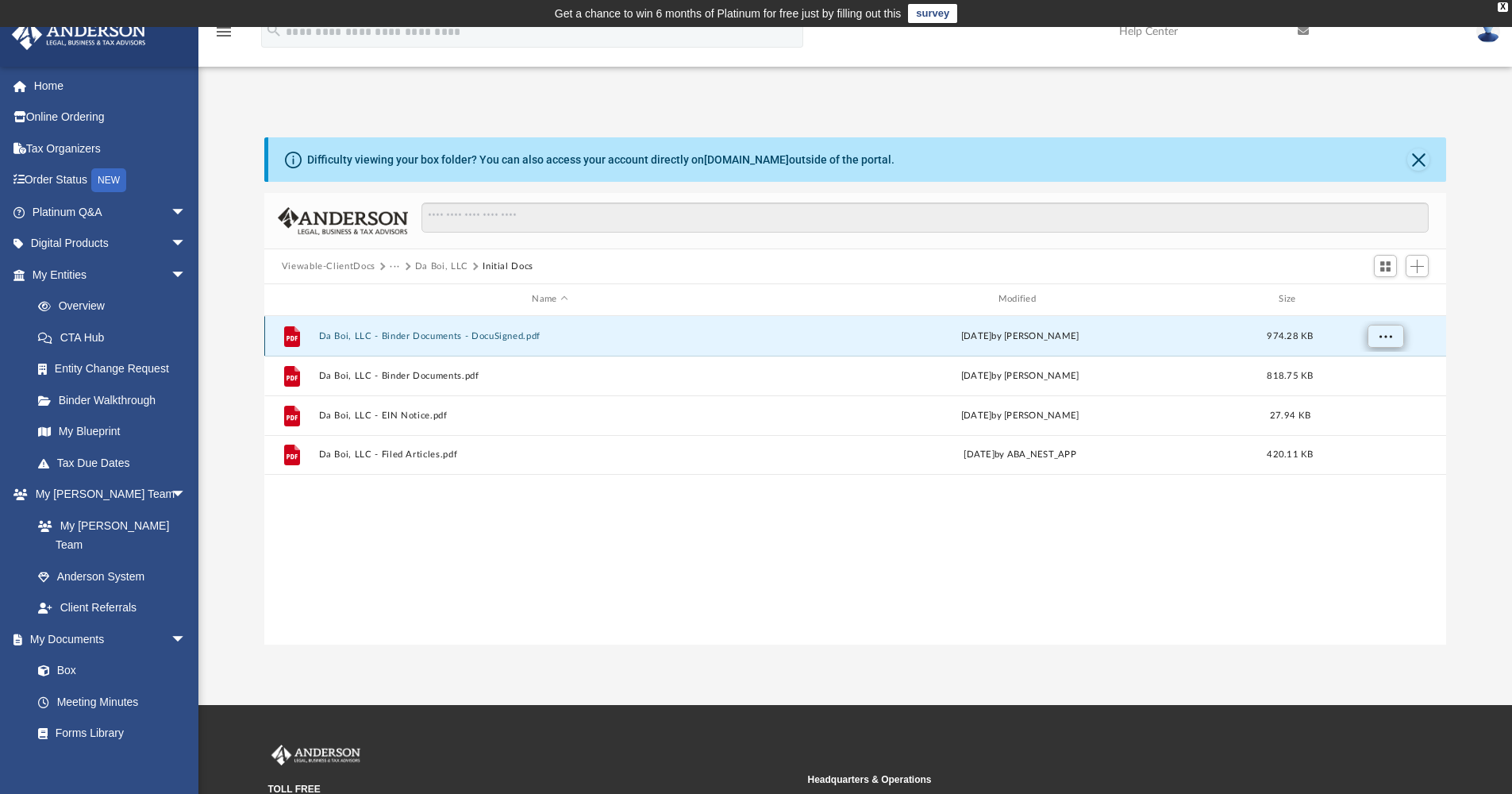
click at [1382, 335] on span "More options" at bounding box center [1386, 336] width 13 height 9
click at [1233, 345] on div "File Da Boi, LLC - Binder Documents - DocuSigned.pdf Sun Aug 3 2025 by Brandi W…" at bounding box center [856, 335] width 1183 height 39
click at [373, 337] on button "Da Boi, LLC - Binder Documents - DocuSigned.pdf" at bounding box center [549, 336] width 462 height 10
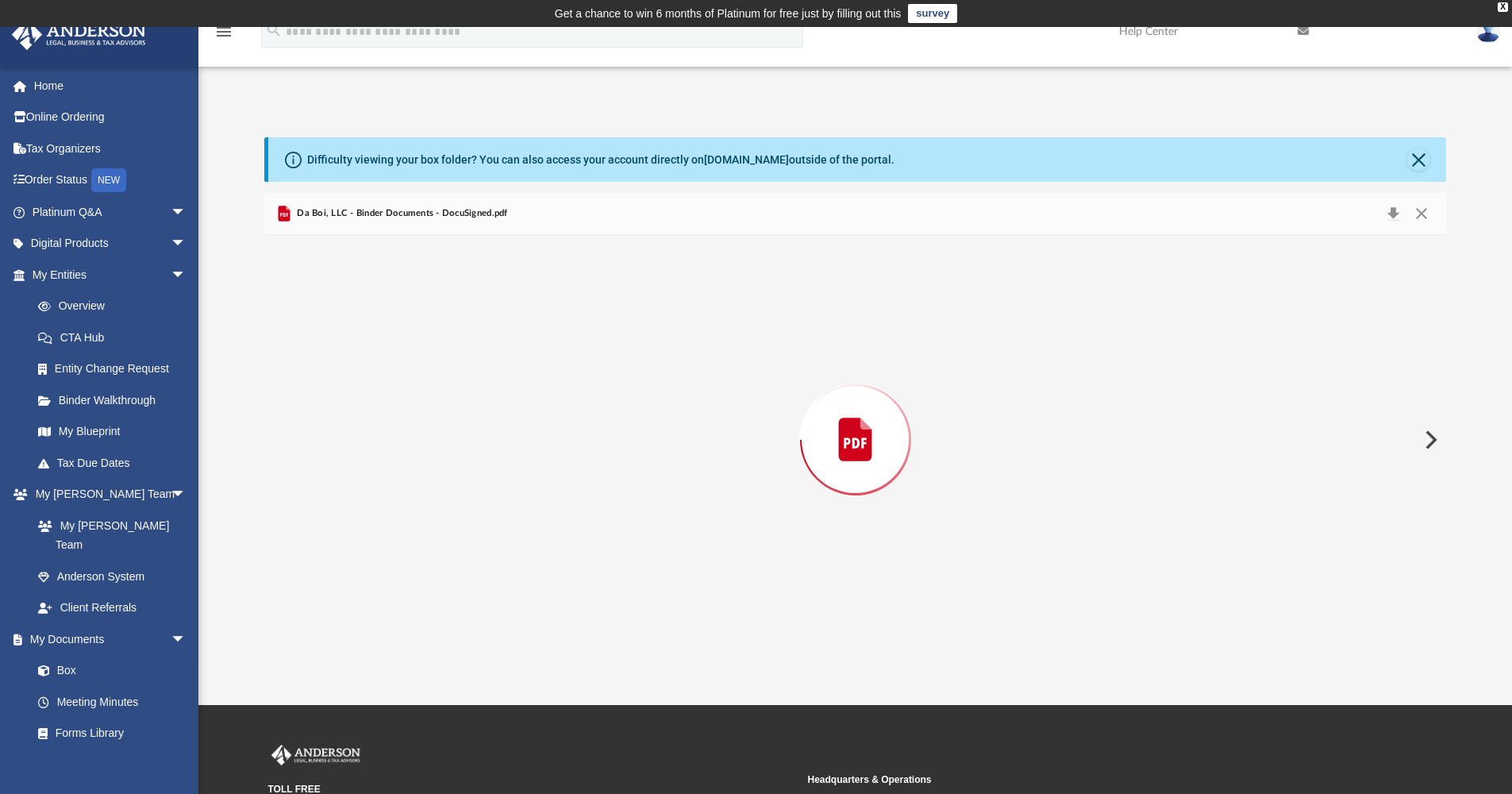
click at [373, 336] on div "Preview" at bounding box center [856, 440] width 1183 height 409
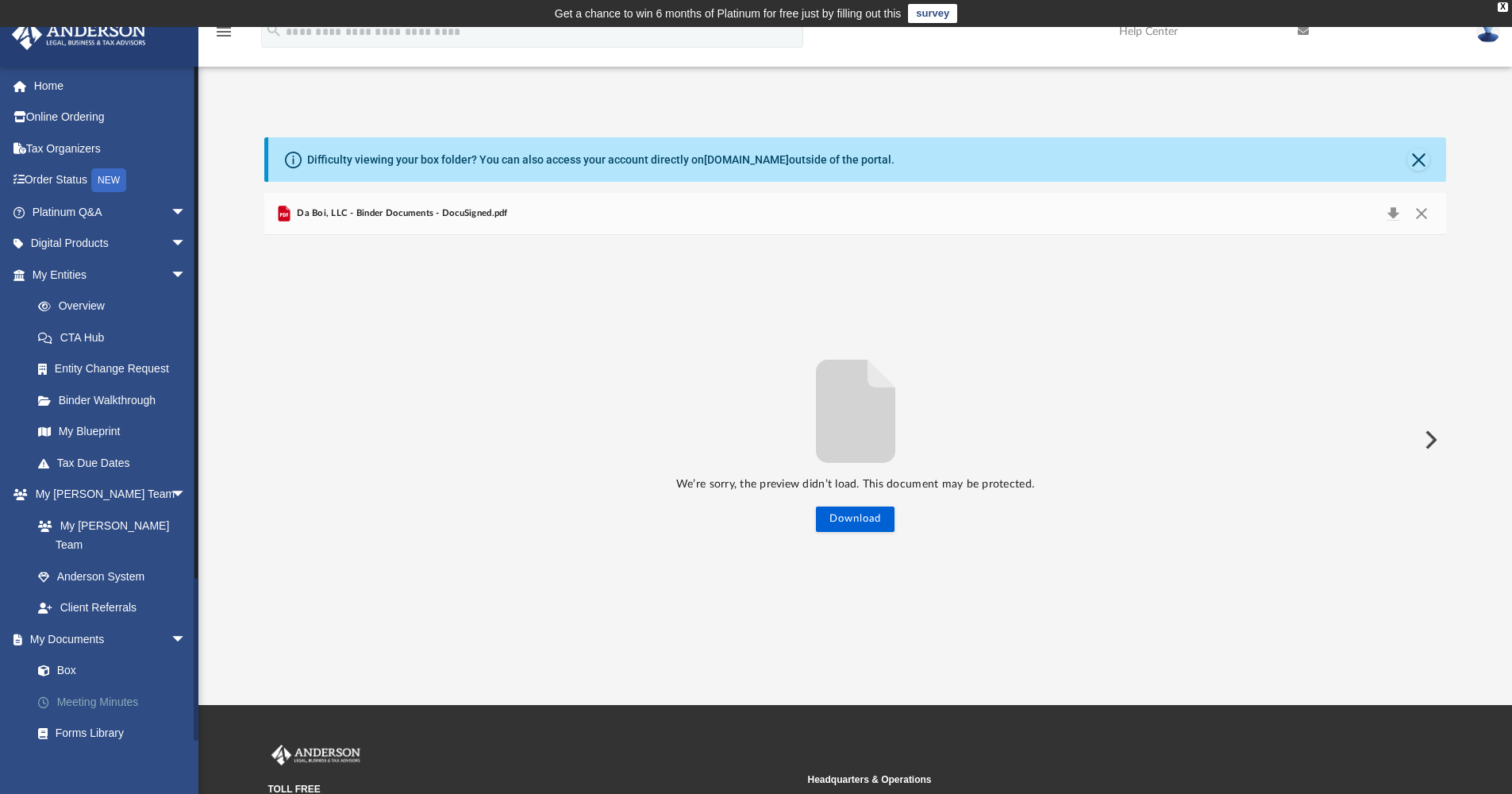
click at [123, 686] on link "Meeting Minutes" at bounding box center [115, 702] width 188 height 32
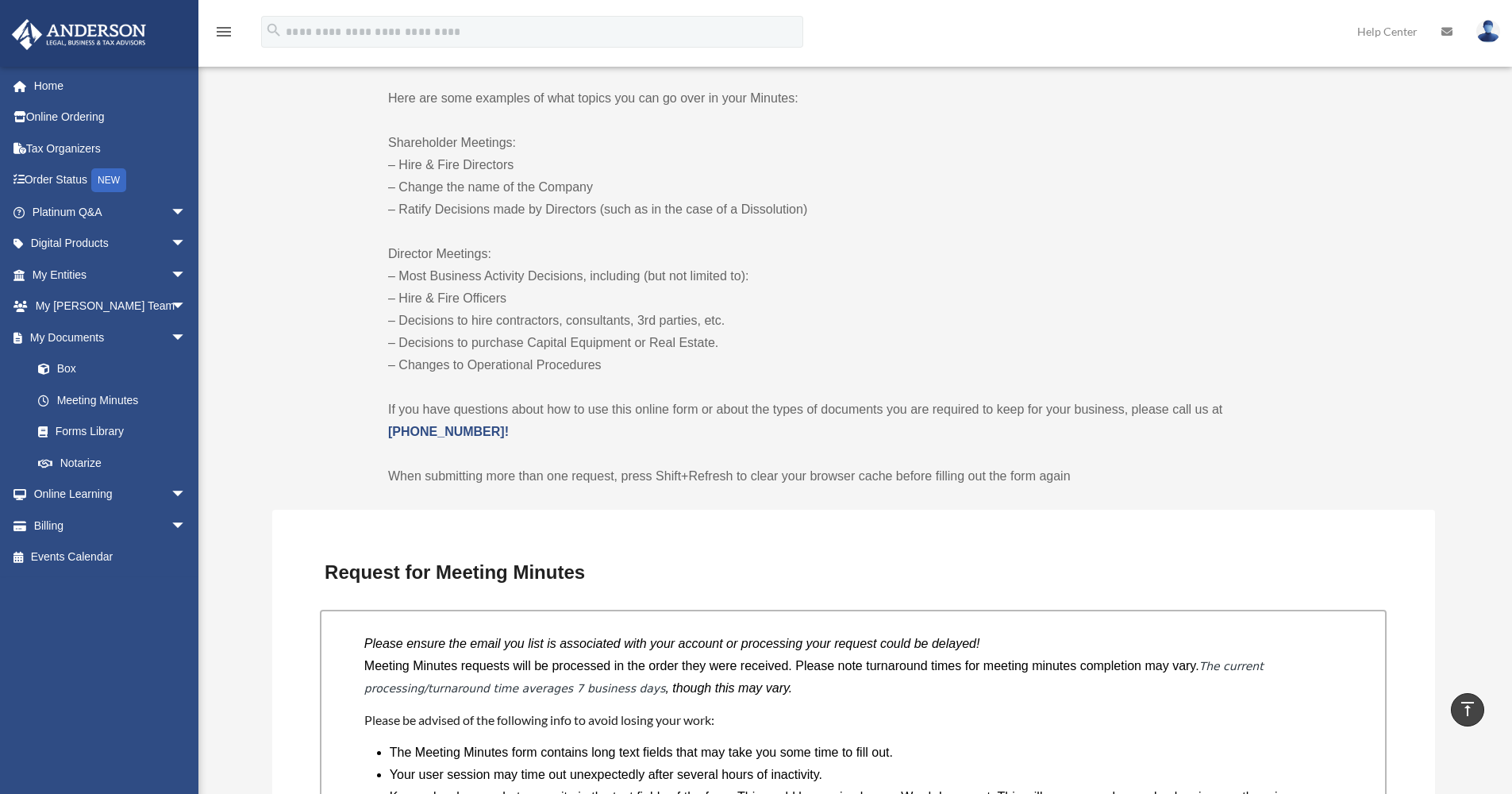
scroll to position [785, 0]
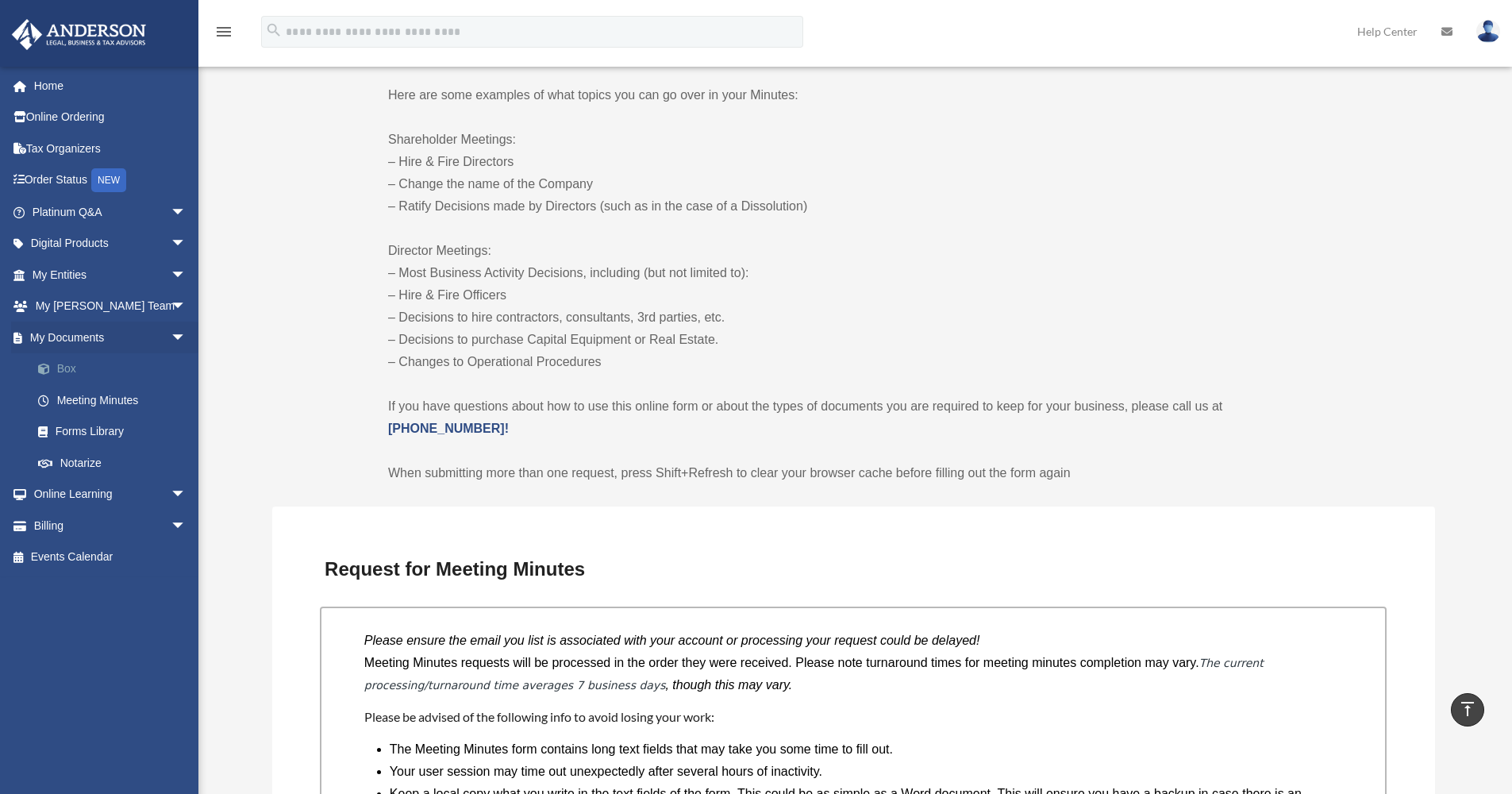
click at [69, 367] on link "Box" at bounding box center [115, 369] width 188 height 32
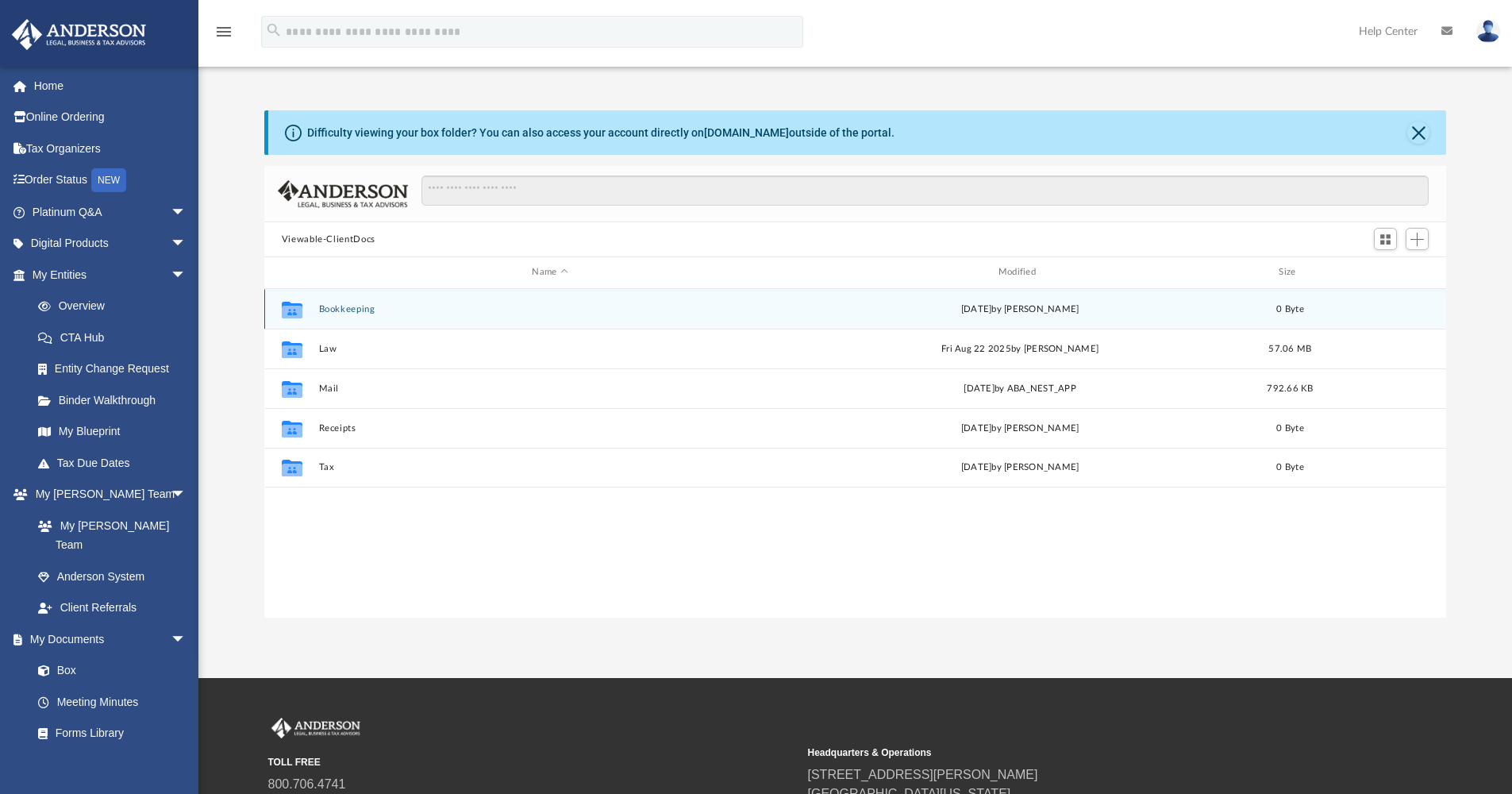
scroll to position [13, 13]
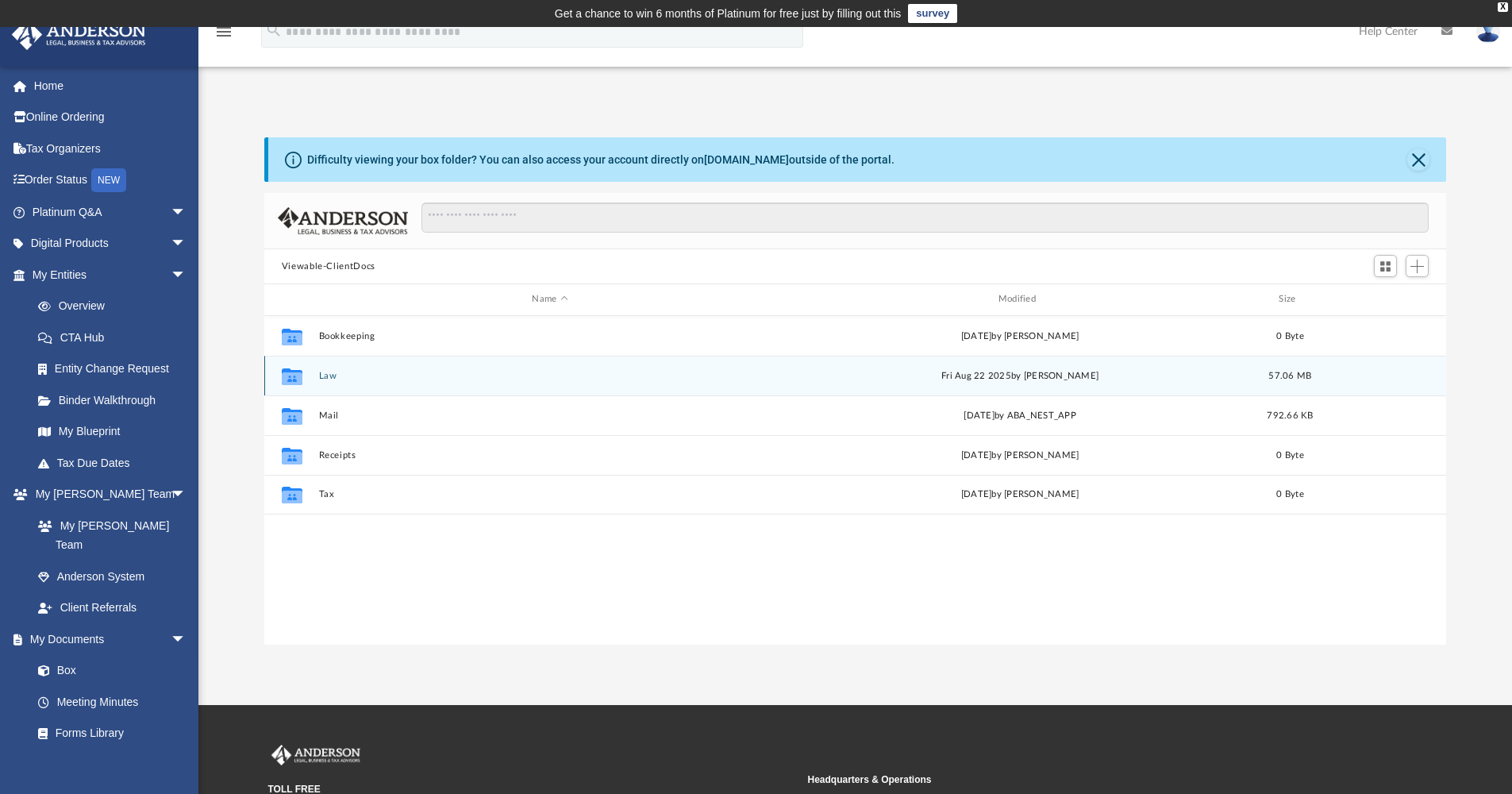
click at [325, 377] on button "Law" at bounding box center [549, 375] width 462 height 10
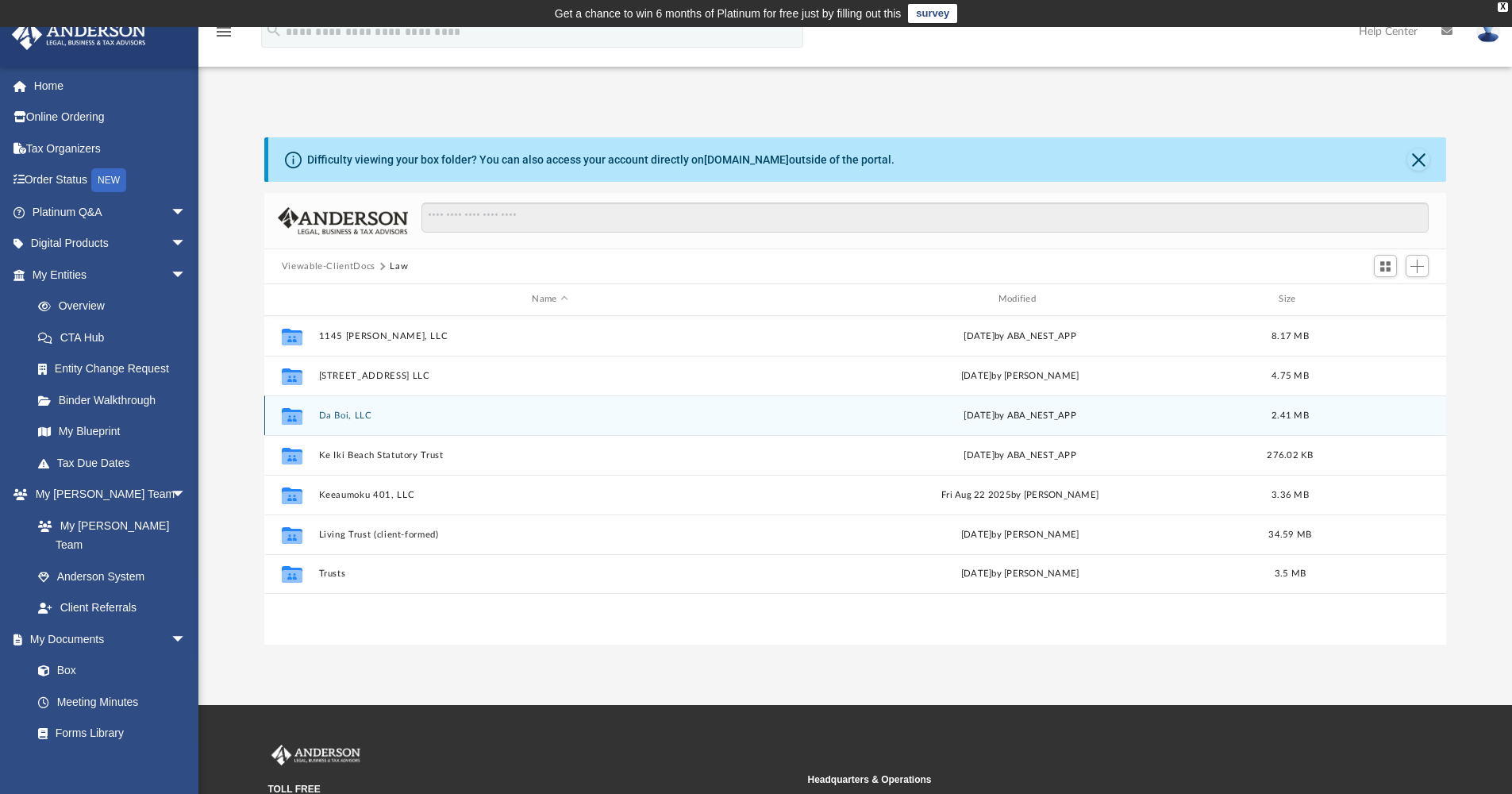
click at [343, 416] on button "Da Boi, LLC" at bounding box center [549, 415] width 462 height 10
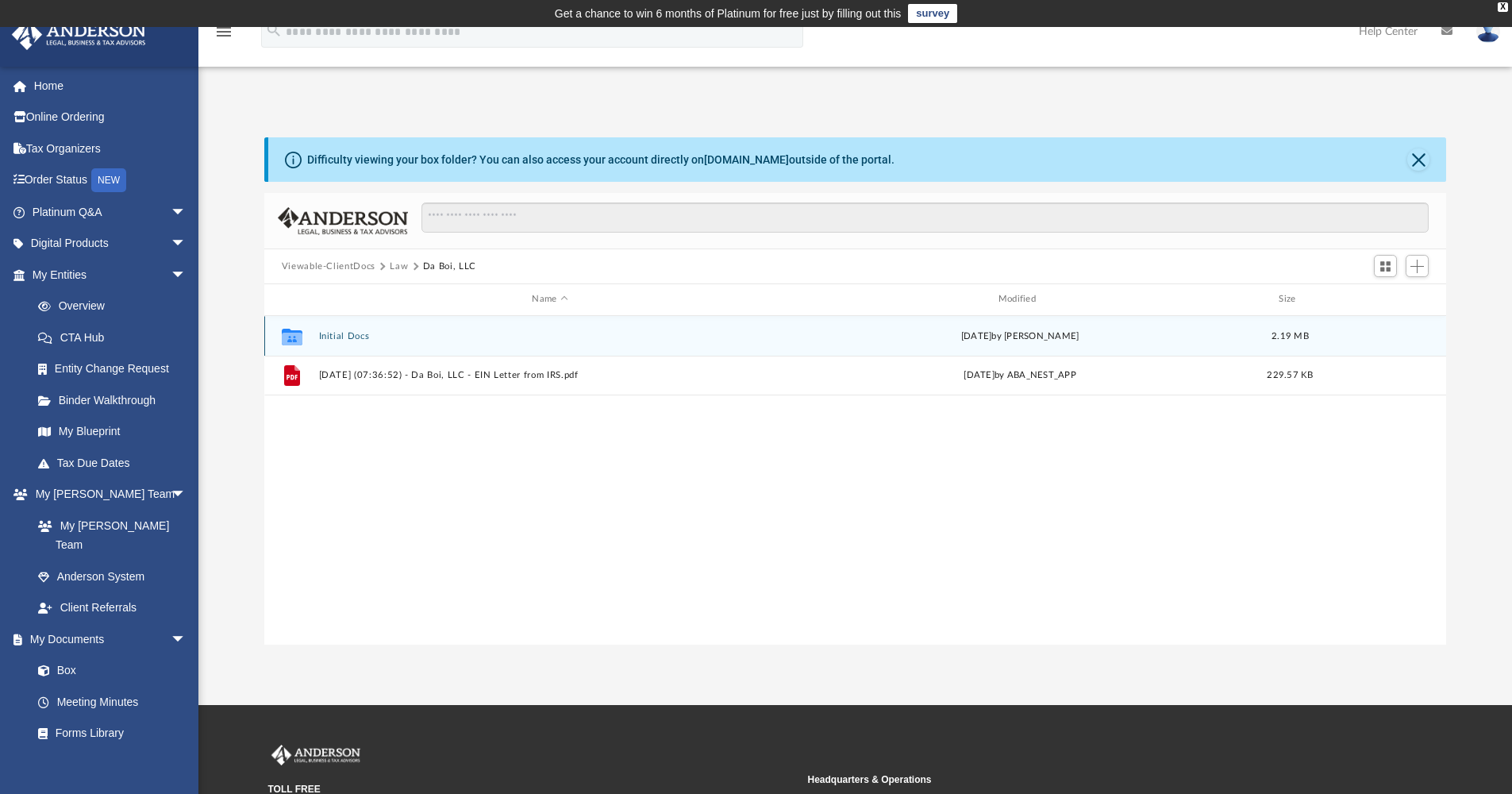
click at [352, 335] on button "Initial Docs" at bounding box center [549, 336] width 462 height 10
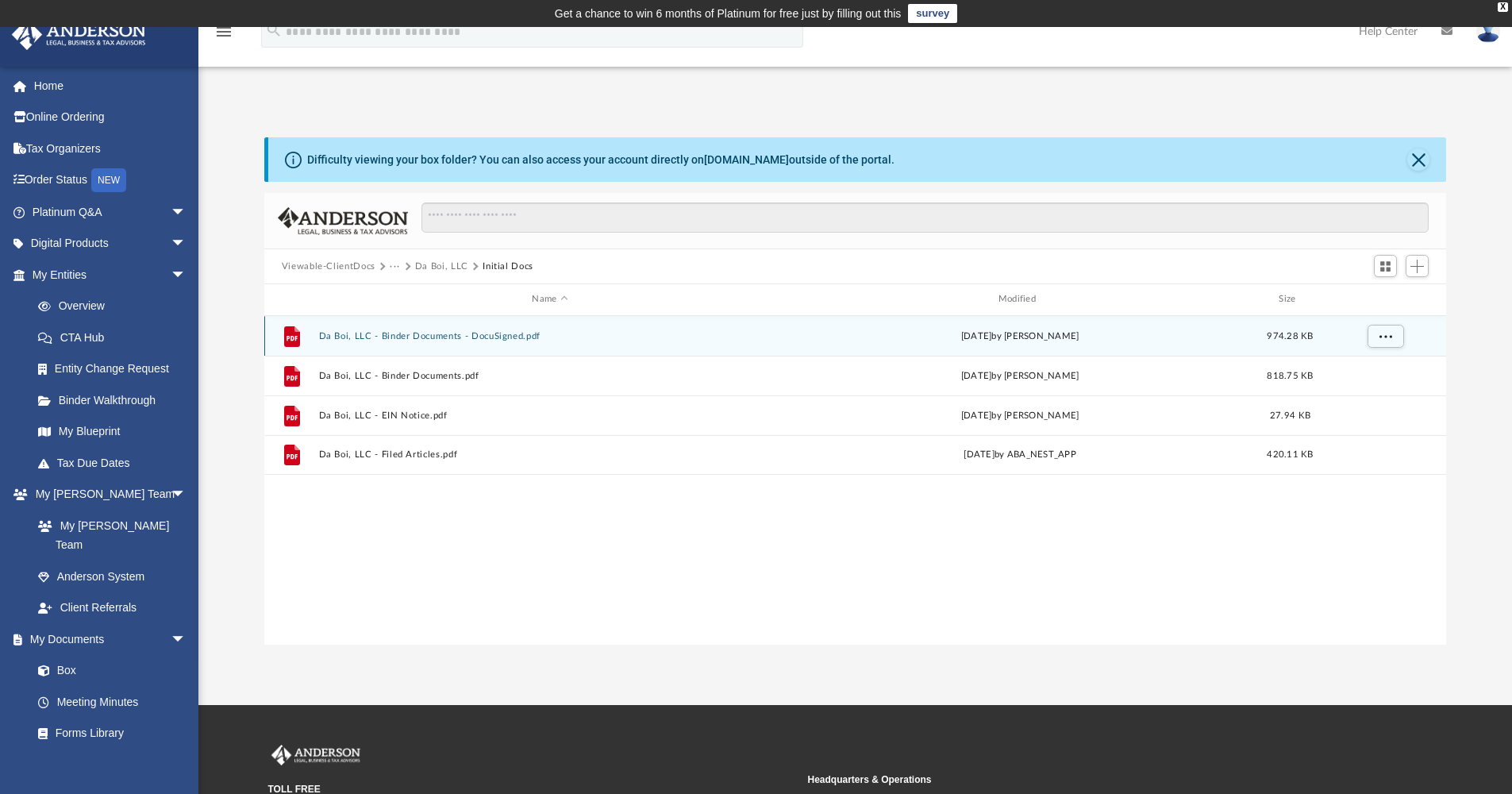
click at [429, 337] on button "Da Boi, LLC - Binder Documents - DocuSigned.pdf" at bounding box center [549, 336] width 462 height 10
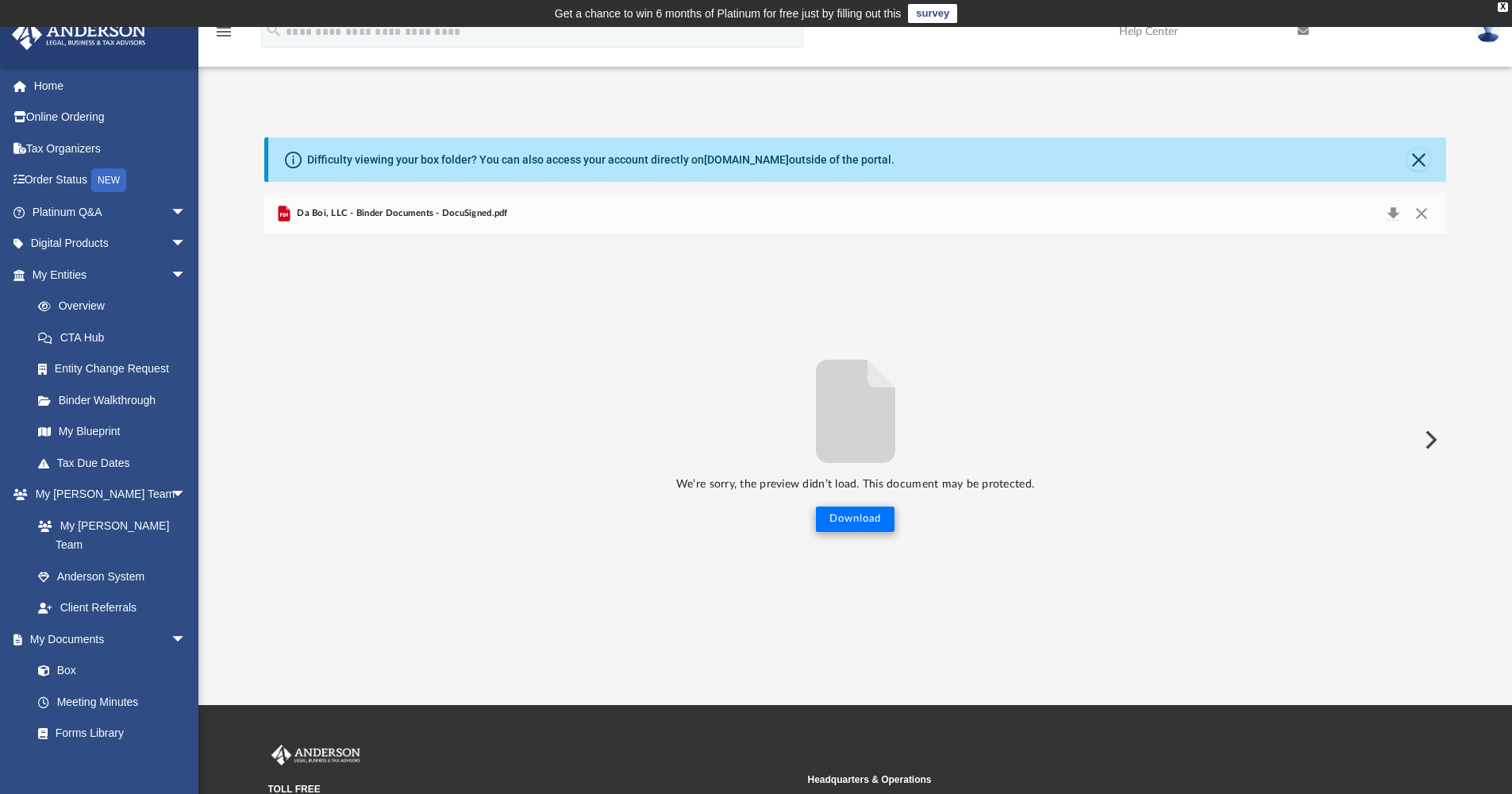
click at [847, 521] on button "Download" at bounding box center [855, 519] width 79 height 26
click at [52, 86] on link "Home" at bounding box center [111, 85] width 200 height 32
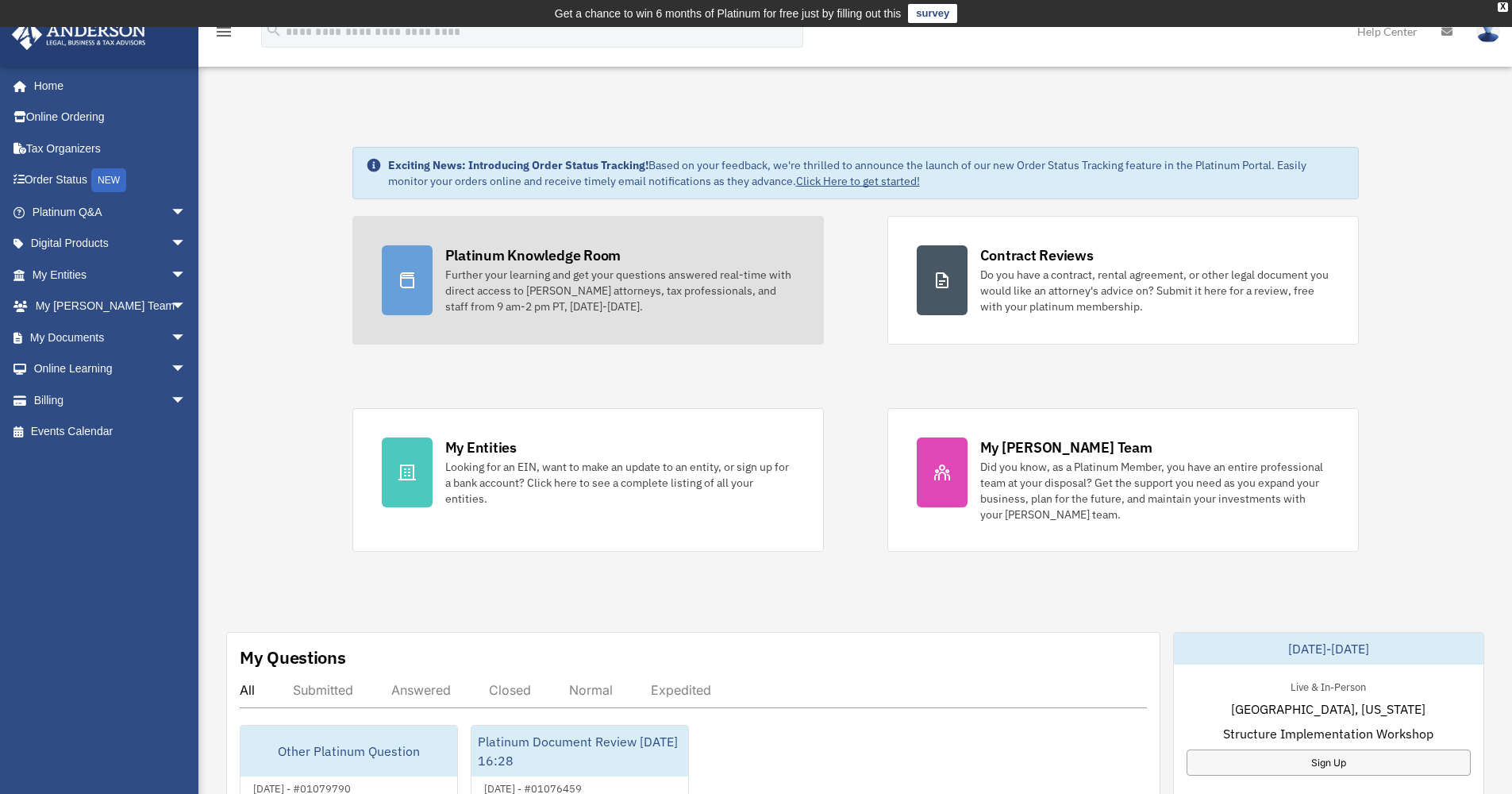
click at [564, 279] on div "Further your learning and get your questions answered real-time with direct acc…" at bounding box center [619, 290] width 349 height 48
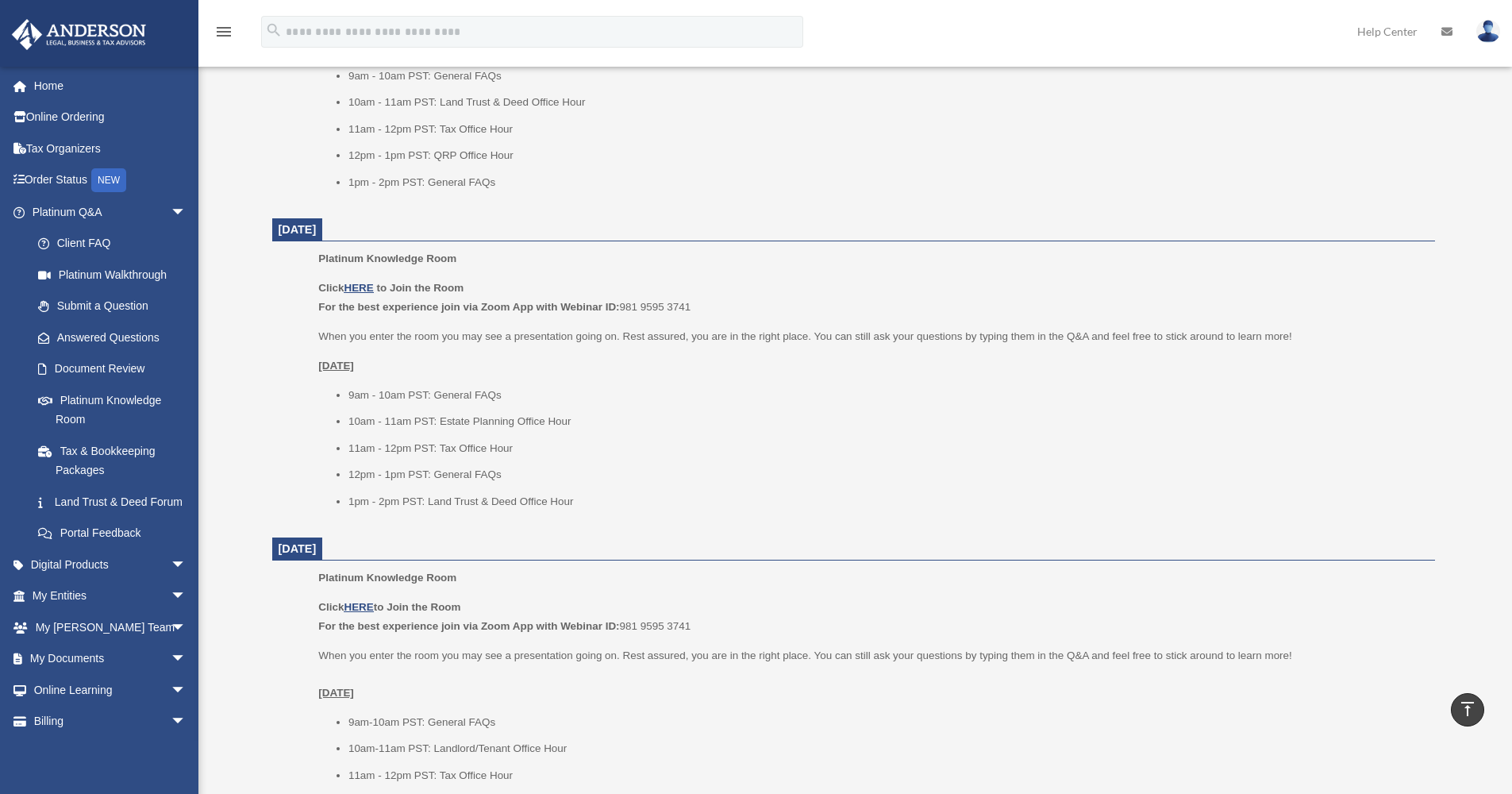
scroll to position [1485, 0]
